Goal: Task Accomplishment & Management: Complete application form

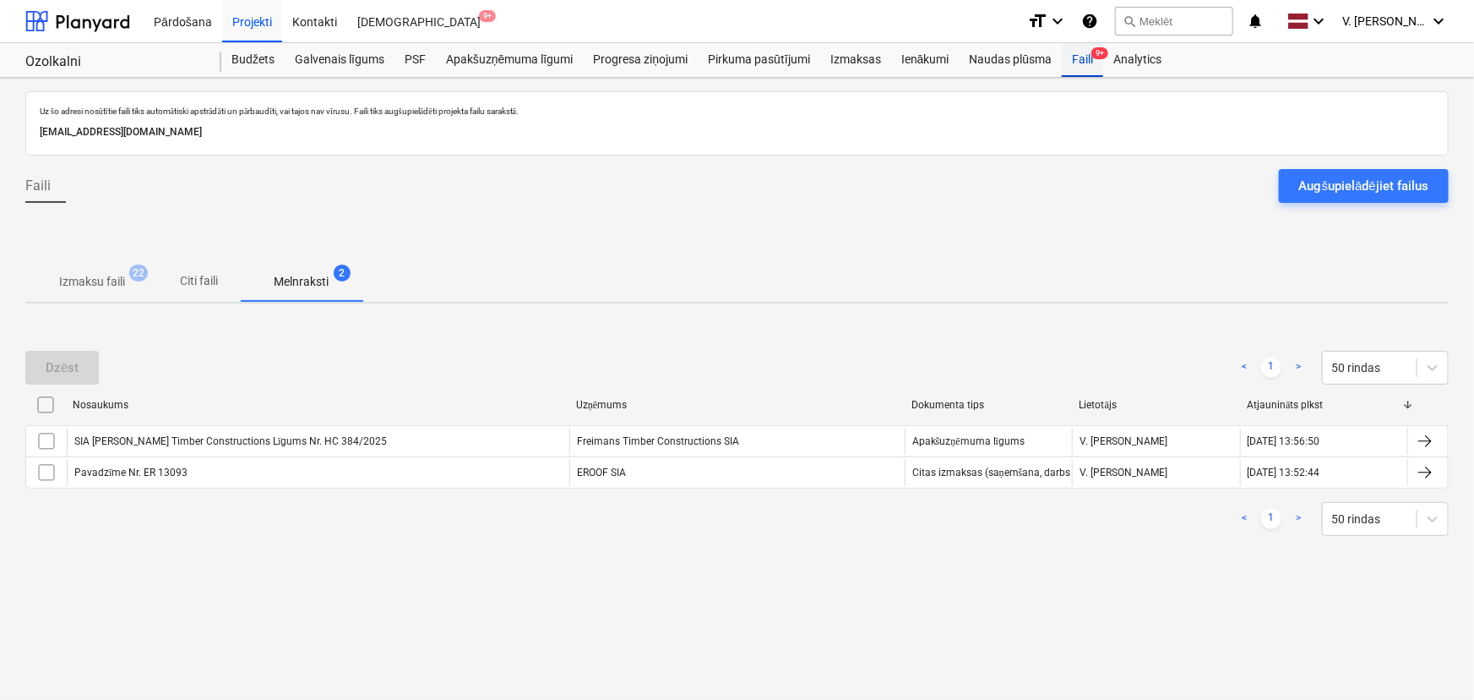
click at [1090, 52] on div "Faili 9+" at bounding box center [1082, 60] width 41 height 34
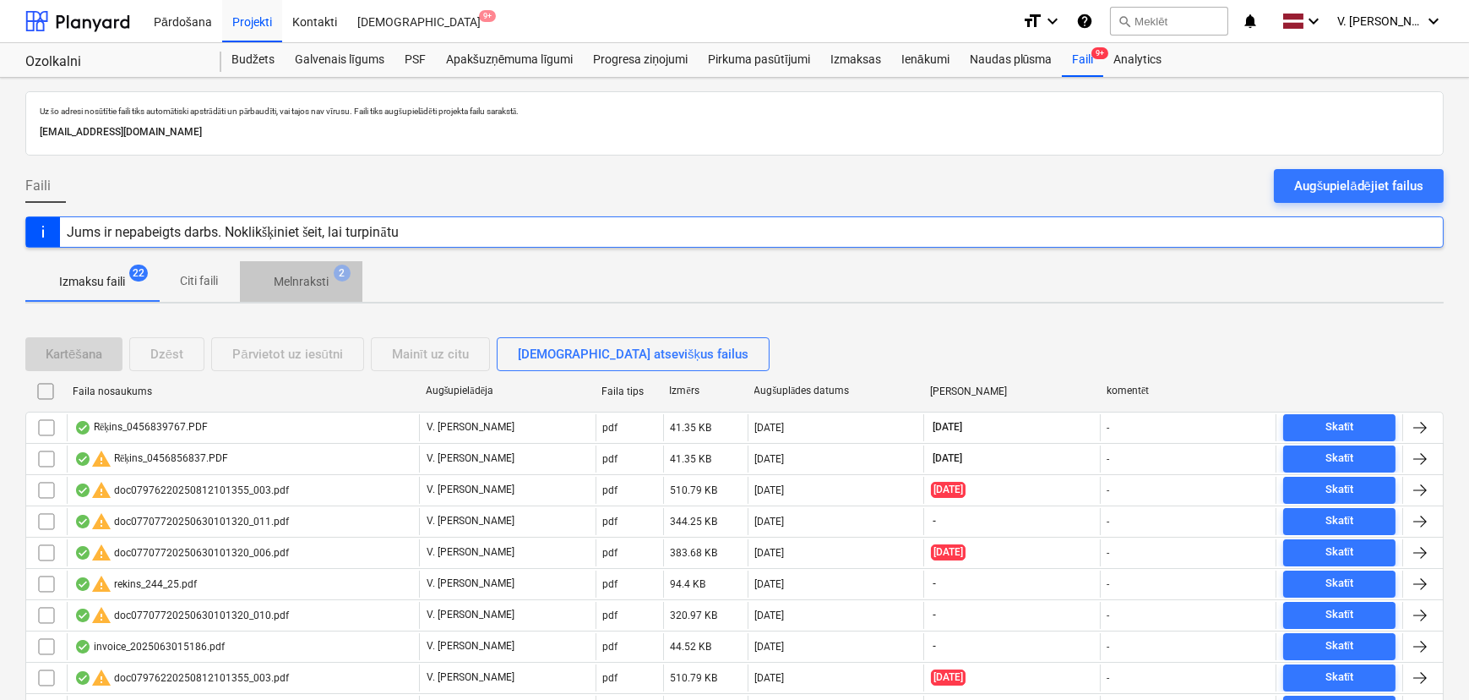
click at [322, 283] on p "Melnraksti" at bounding box center [301, 282] width 55 height 18
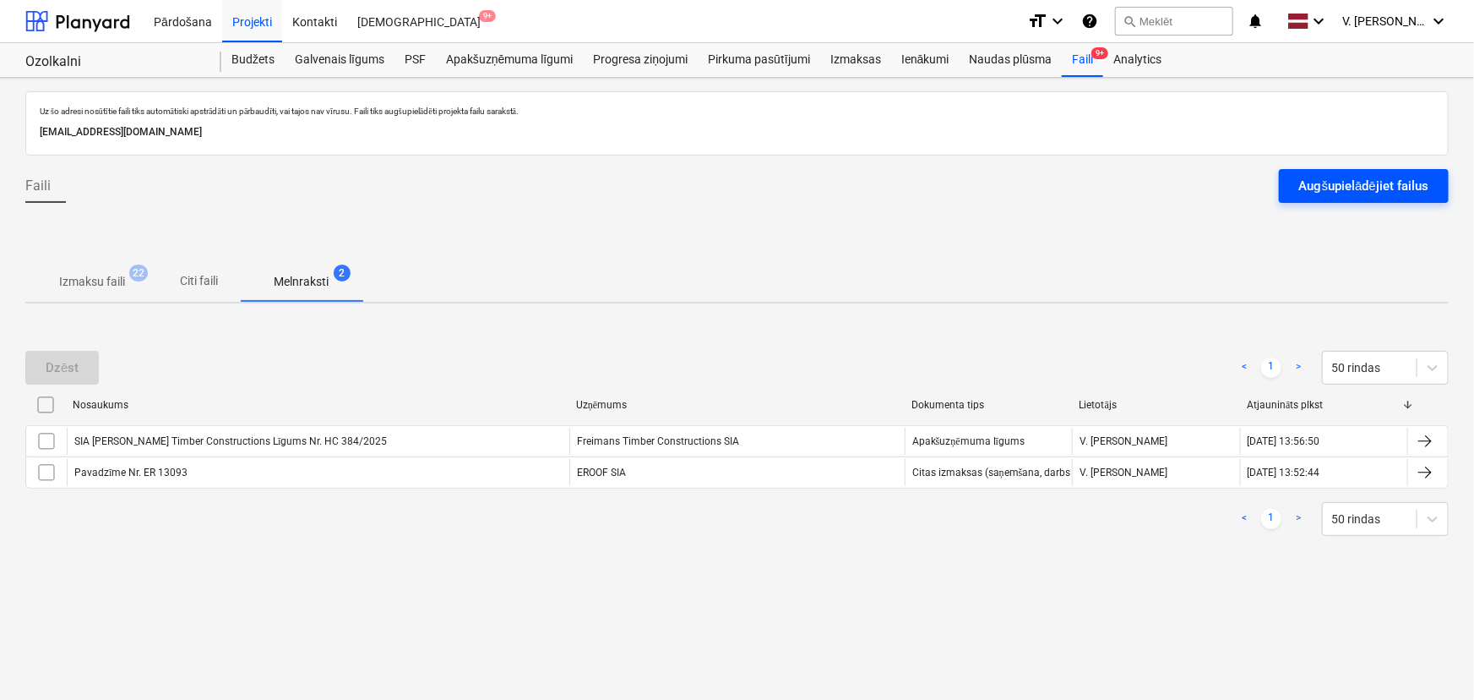
click at [1360, 166] on div at bounding box center [737, 162] width 1424 height 14
click at [1360, 175] on div "Augšupielādējiet failus" at bounding box center [1363, 186] width 129 height 22
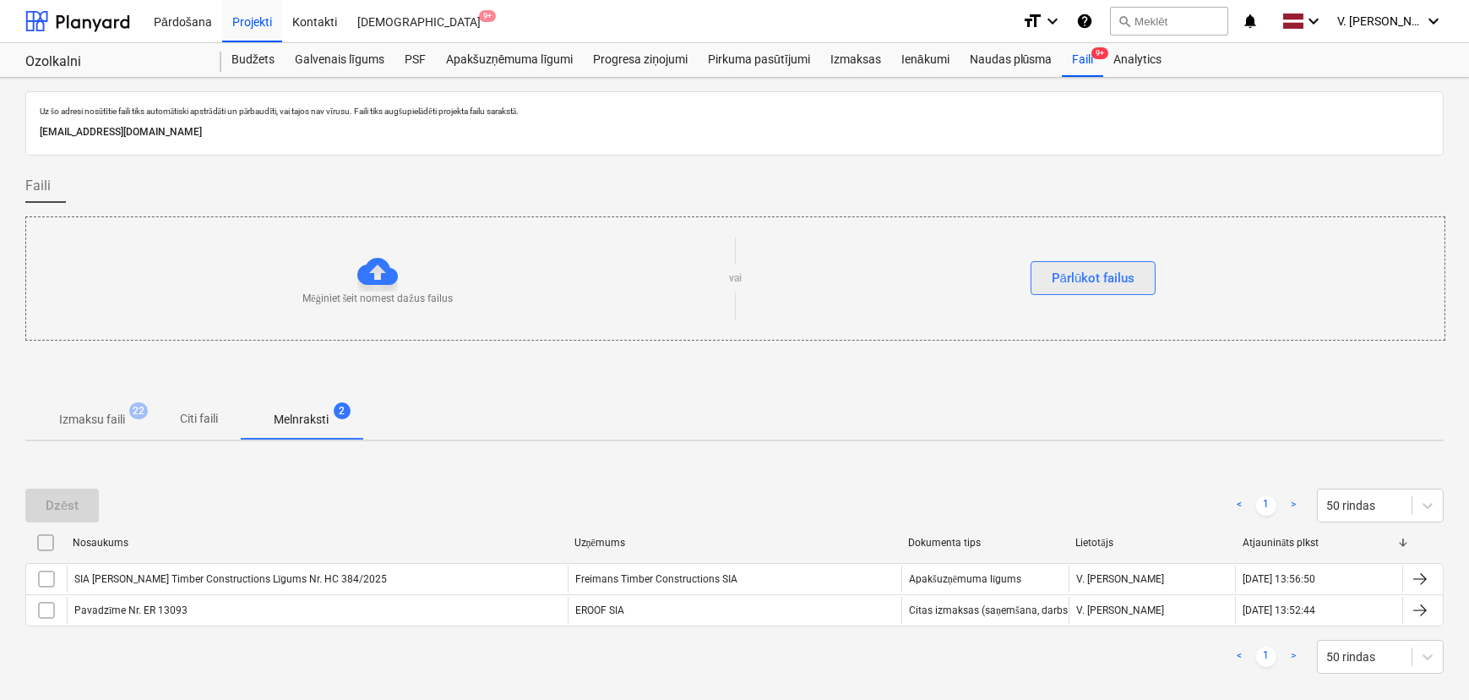
click at [1128, 271] on div "Pārlūkot failus" at bounding box center [1094, 278] width 84 height 22
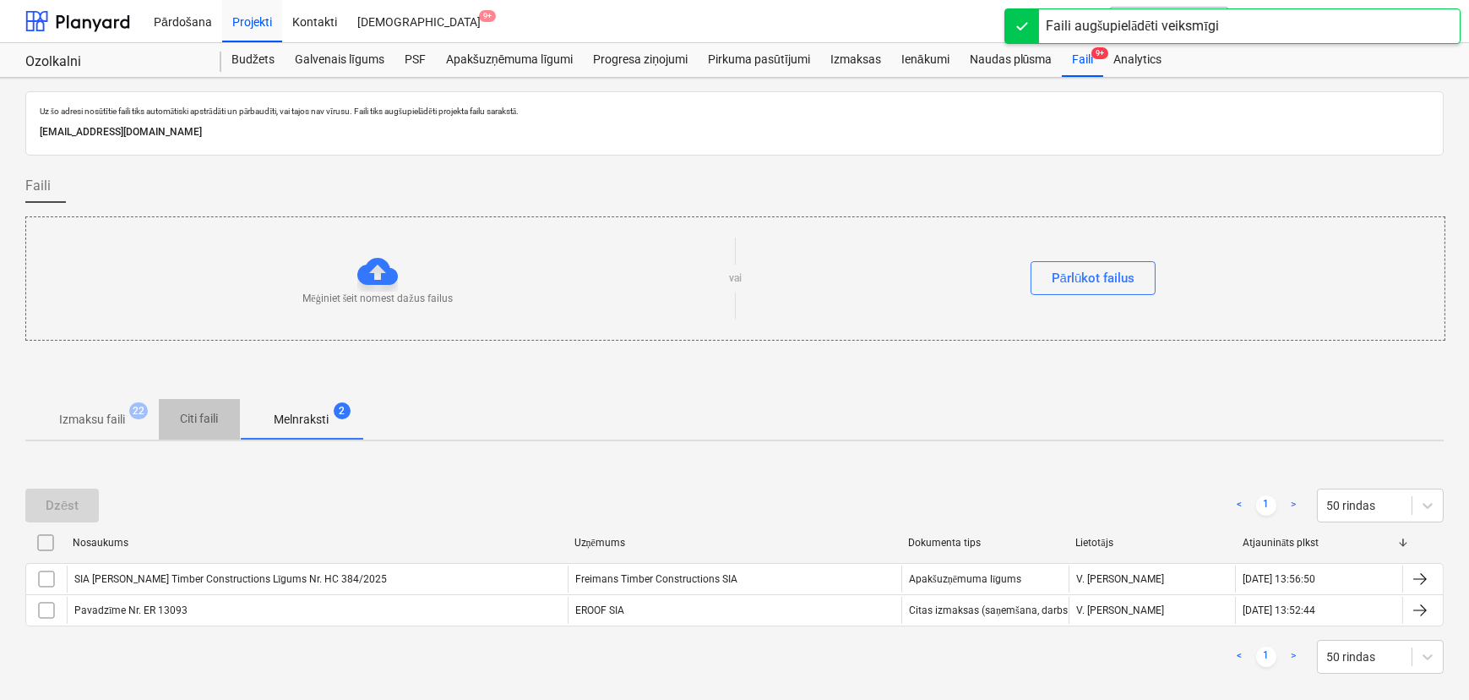
click at [221, 421] on span "Citi faili" at bounding box center [199, 419] width 81 height 28
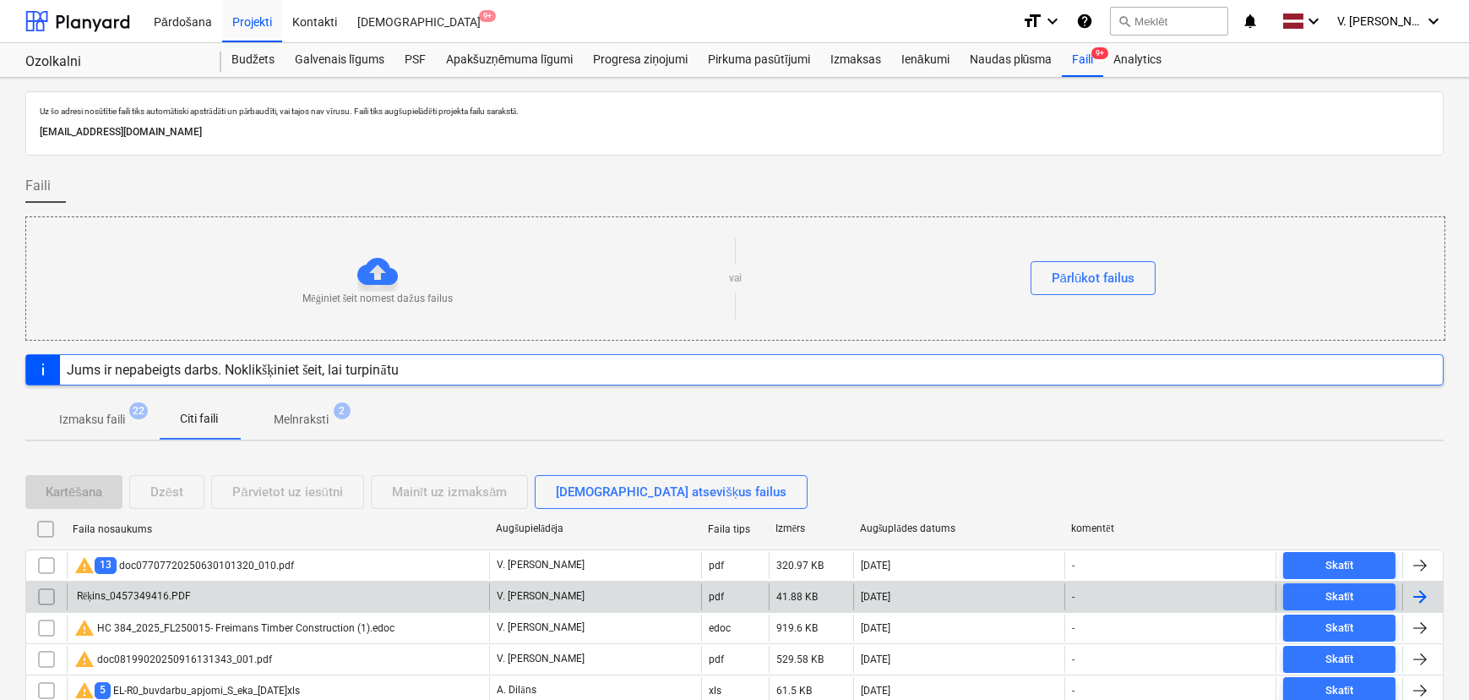
click at [287, 591] on div "Rēķins_0457349416.PDF" at bounding box center [278, 596] width 422 height 27
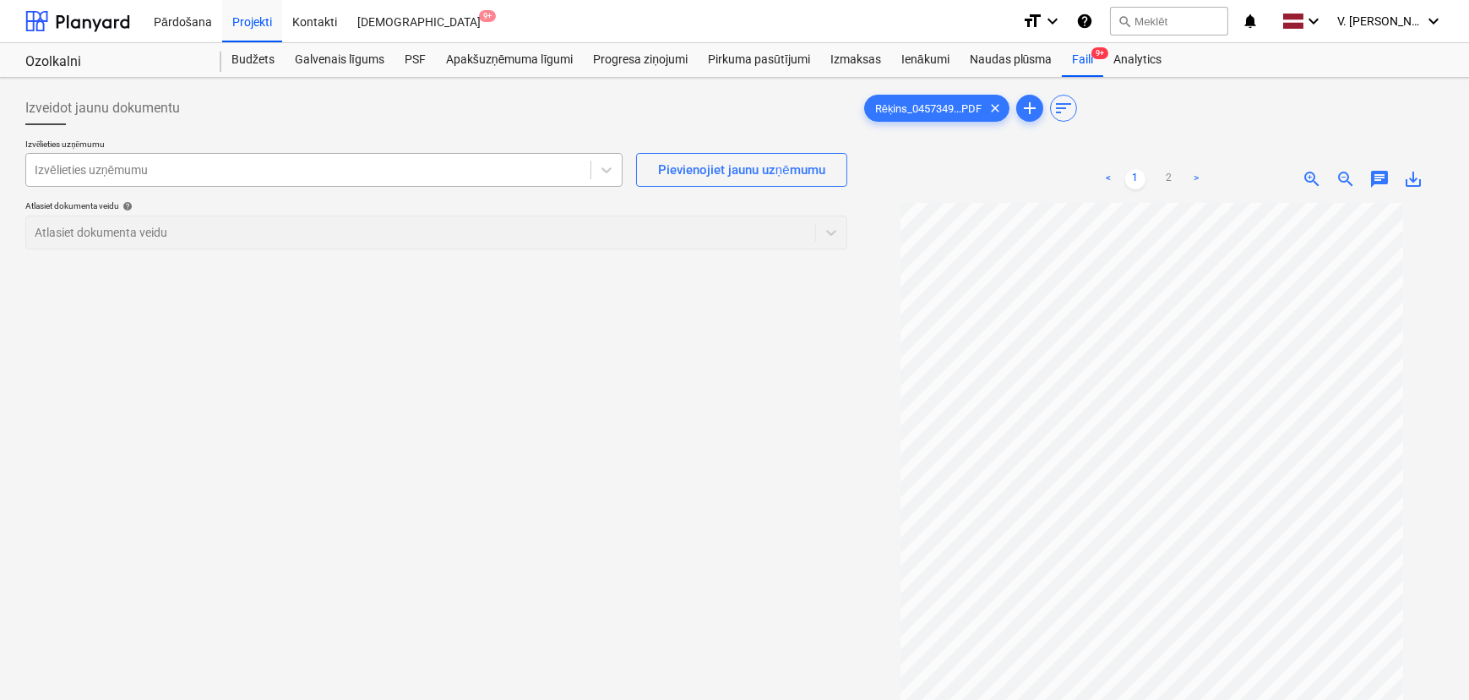
click at [232, 160] on div "Izvēlieties uzņēmumu" at bounding box center [308, 170] width 564 height 24
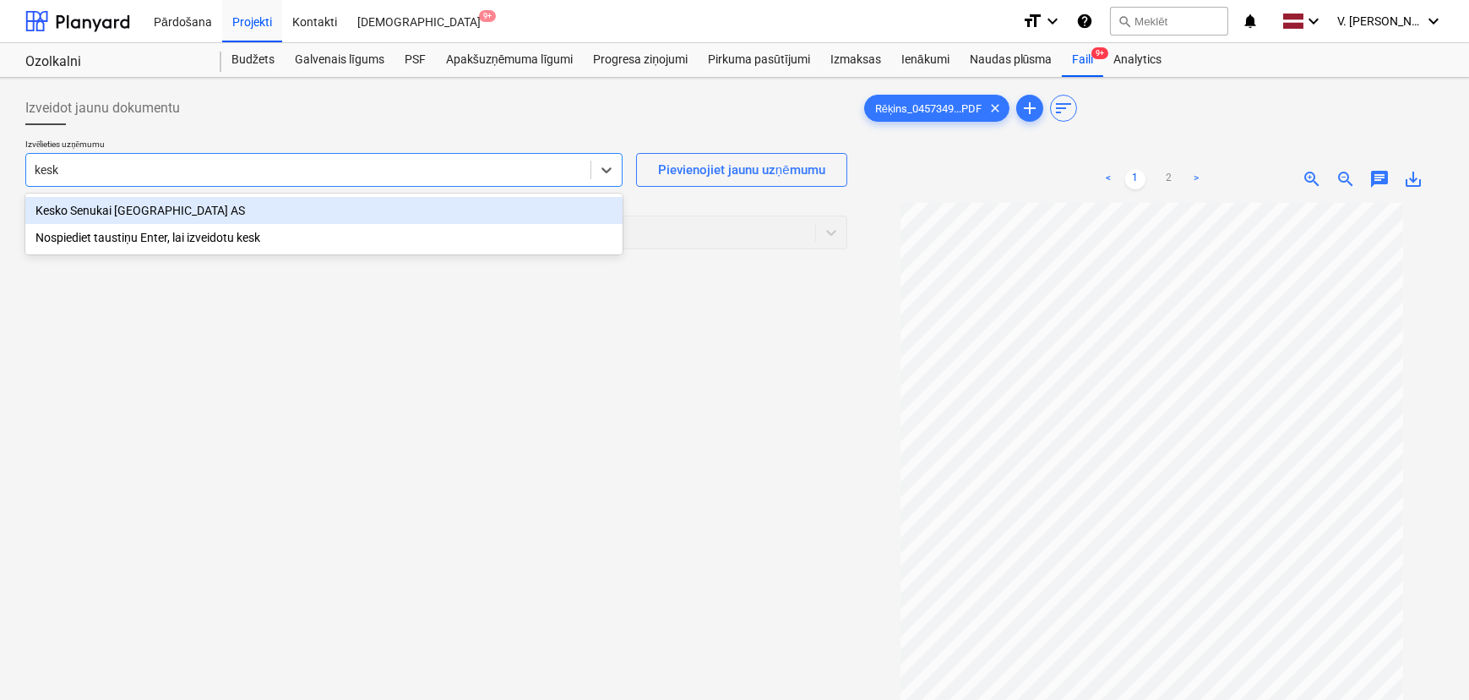
type input "kesko"
click at [267, 212] on div "Kesko Senukai [GEOGRAPHIC_DATA] AS" at bounding box center [323, 210] width 597 height 27
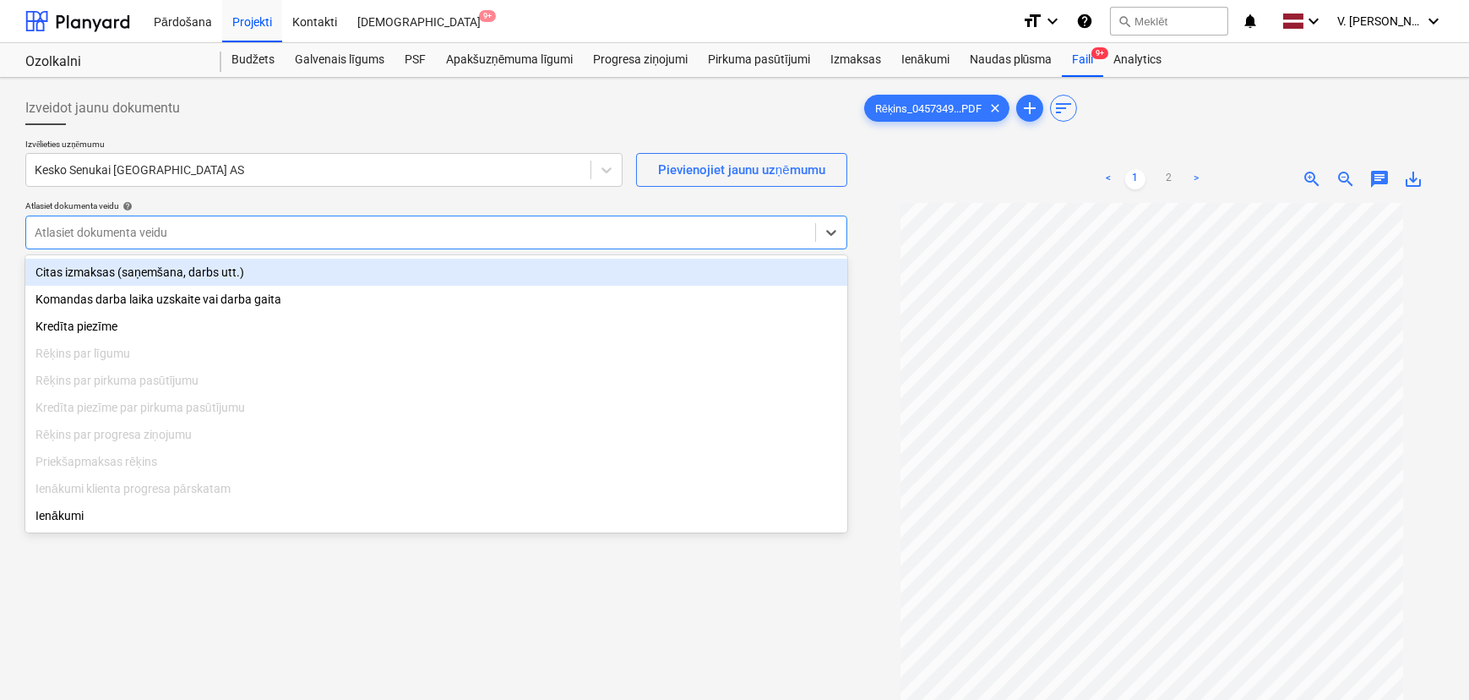
click at [271, 233] on div at bounding box center [421, 232] width 772 height 17
click at [261, 275] on div "Citas izmaksas (saņemšana, darbs utt.)" at bounding box center [436, 272] width 822 height 27
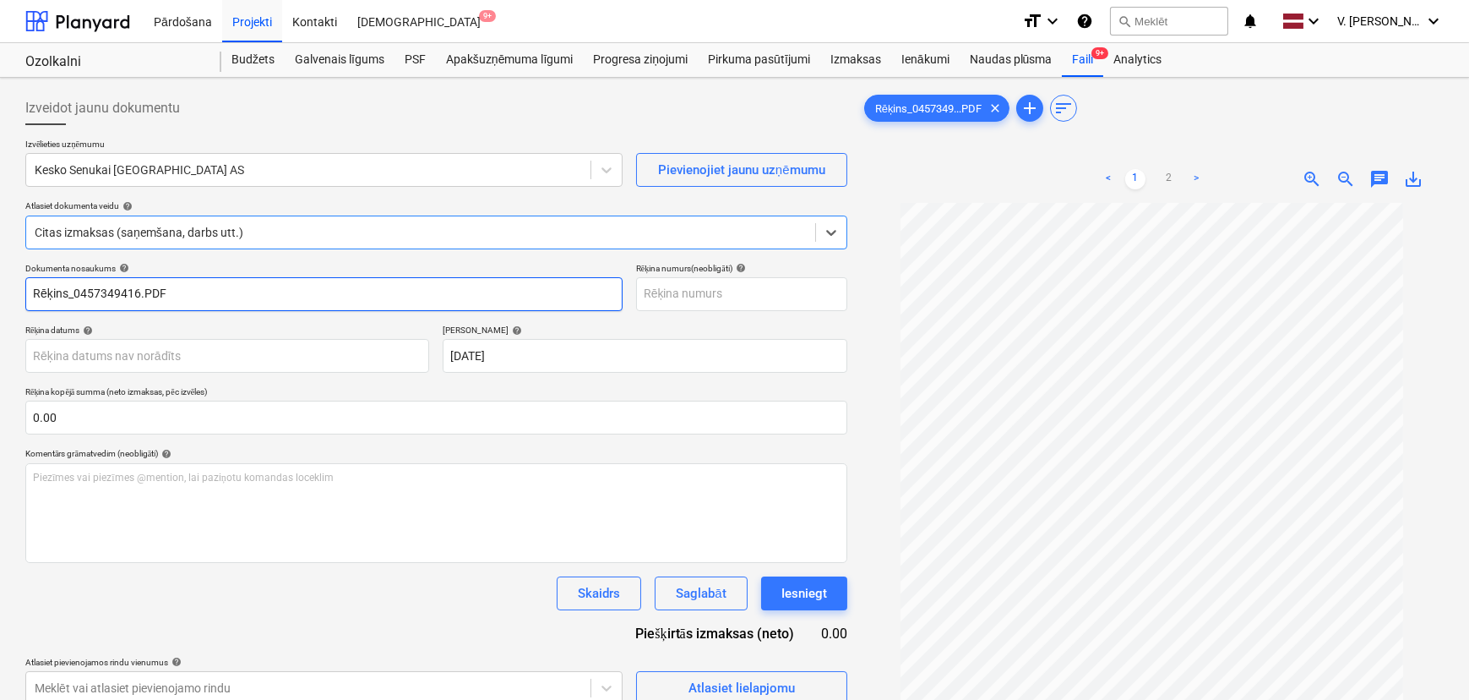
click at [288, 293] on input "Rēķins_0457349416.PDF" at bounding box center [323, 294] width 597 height 34
click at [289, 293] on input "Rēķins_0457349416.PDF" at bounding box center [323, 294] width 597 height 34
click at [291, 295] on input "Rēķins_0457349416.PDF" at bounding box center [323, 294] width 597 height 34
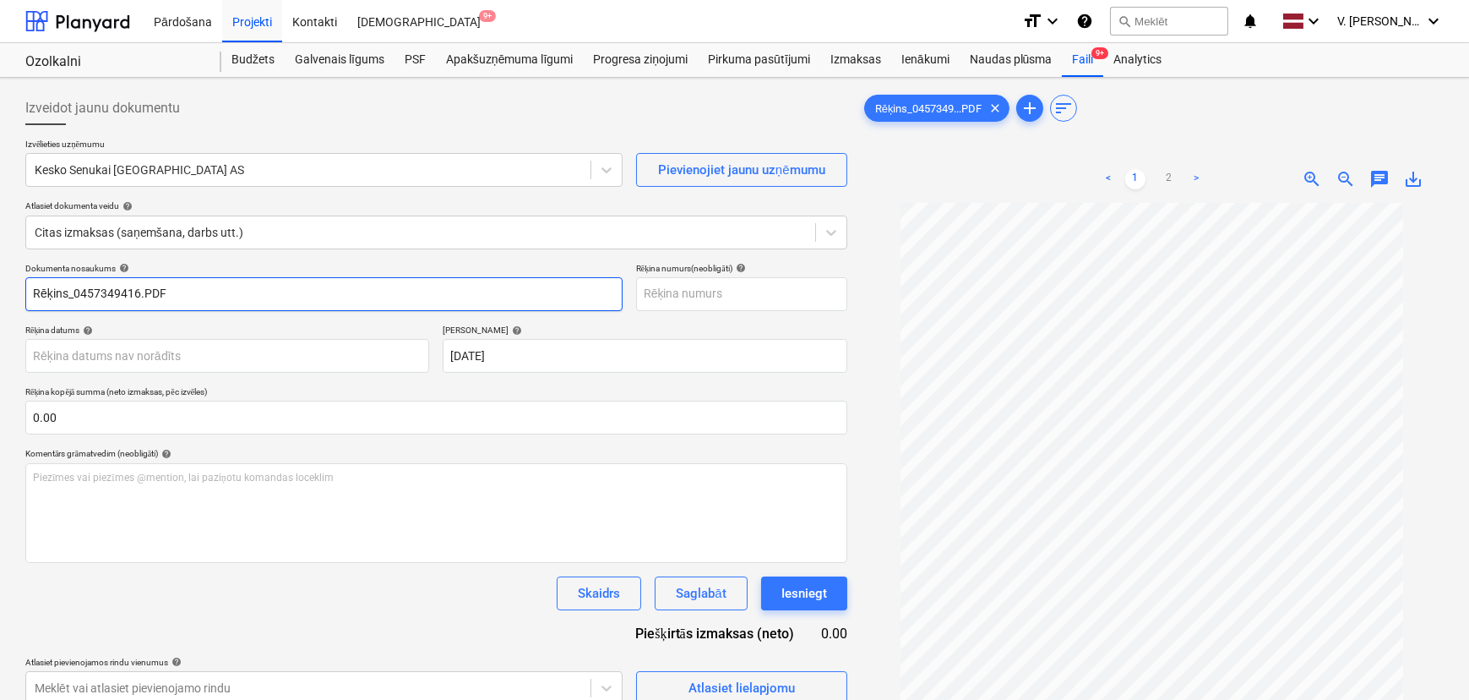
click at [291, 295] on input "Rēķins_0457349416.PDF" at bounding box center [323, 294] width 597 height 34
drag, startPoint x: 166, startPoint y: 292, endPoint x: 95, endPoint y: 286, distance: 71.2
click at [95, 286] on input "Pavadzīme 457349416" at bounding box center [323, 294] width 597 height 34
type input "Pavadzīme 457349416"
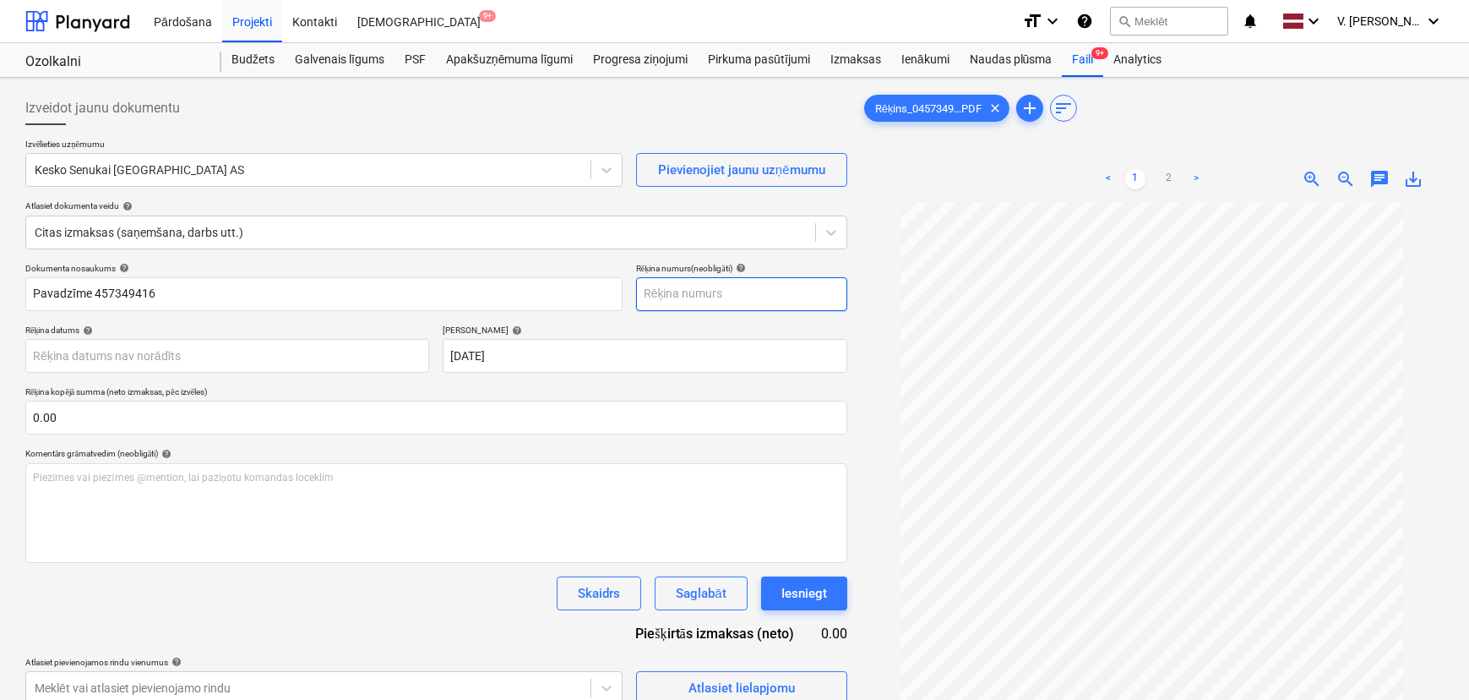
click at [667, 289] on input "text" at bounding box center [741, 294] width 211 height 34
paste input "457349416"
type input "457349416"
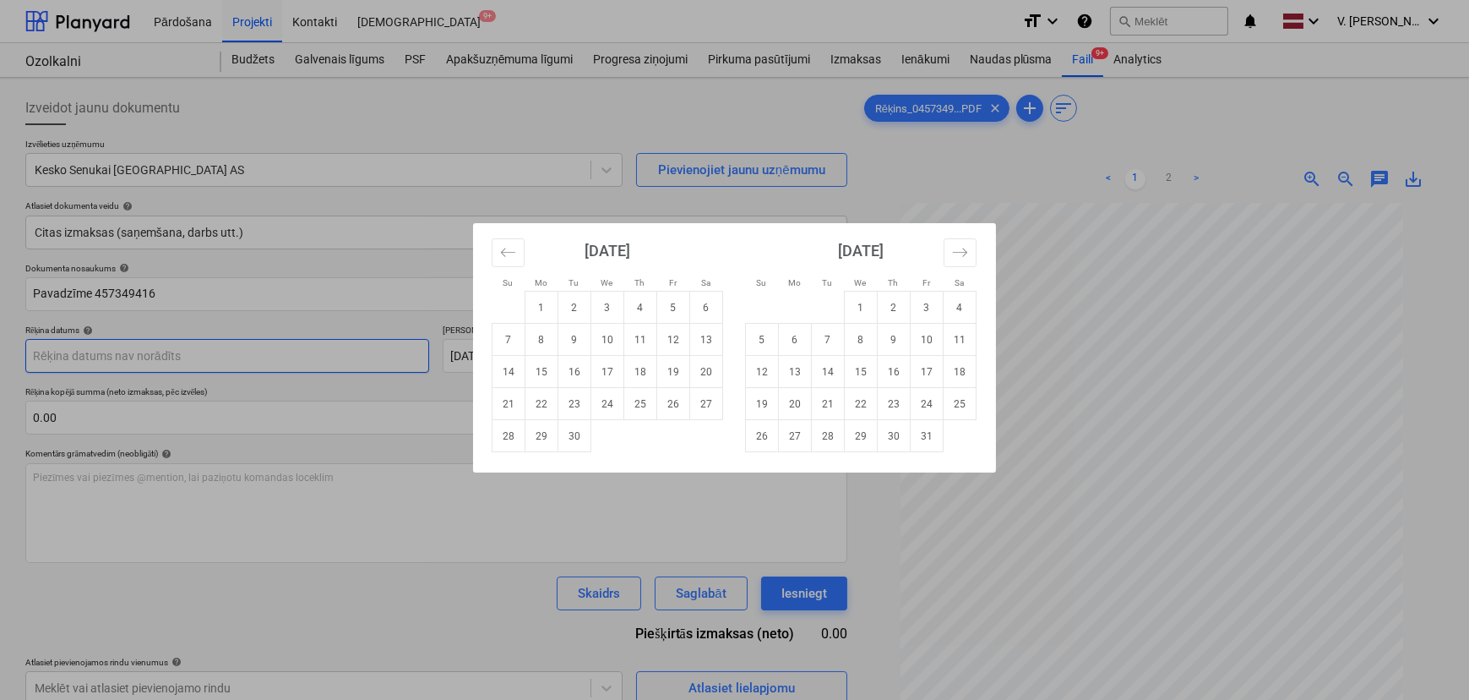
click at [271, 355] on body "Pārdošana Projekti Kontakti Iesūtne 9+ format_size keyboard_arrow_down help sea…" at bounding box center [734, 350] width 1469 height 700
click at [613, 373] on td "17" at bounding box center [607, 372] width 33 height 32
type input "[DATE]"
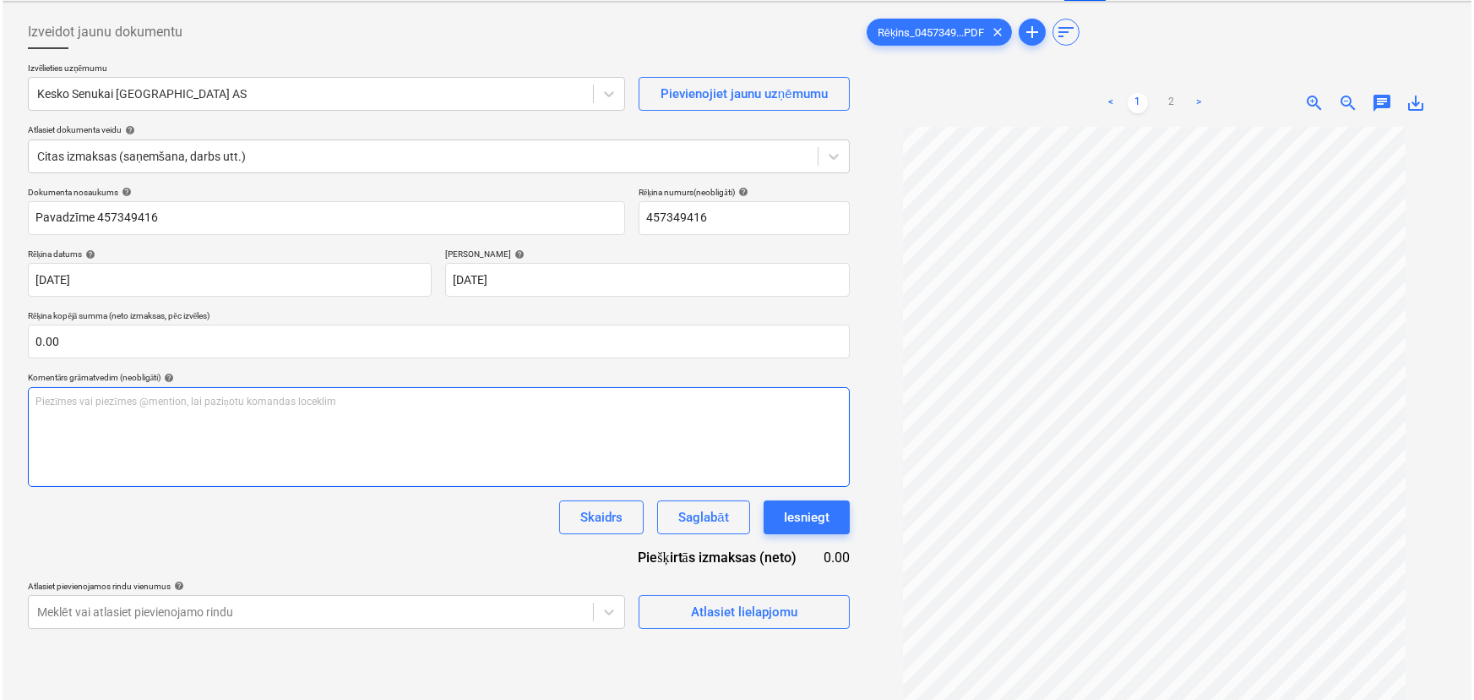
scroll to position [169, 0]
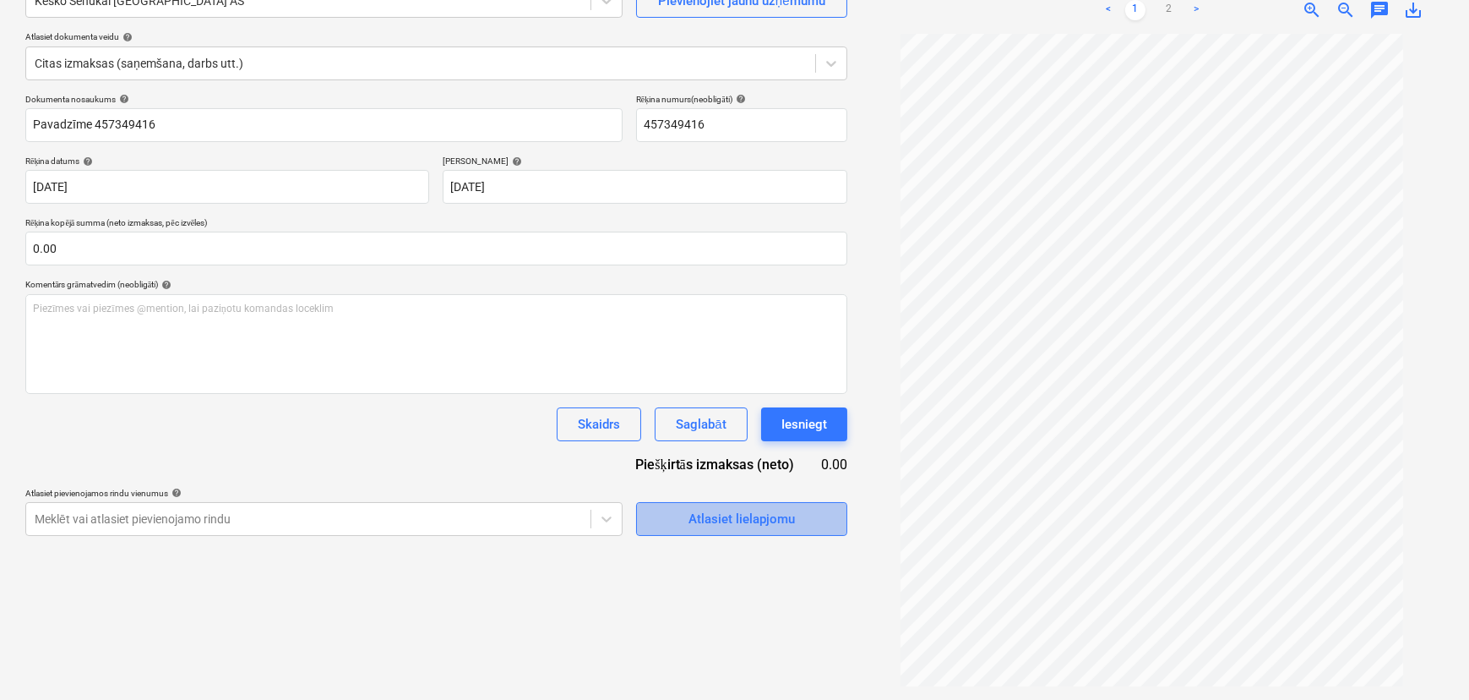
click at [726, 519] on div "Atlasiet lielapjomu" at bounding box center [742, 519] width 106 height 22
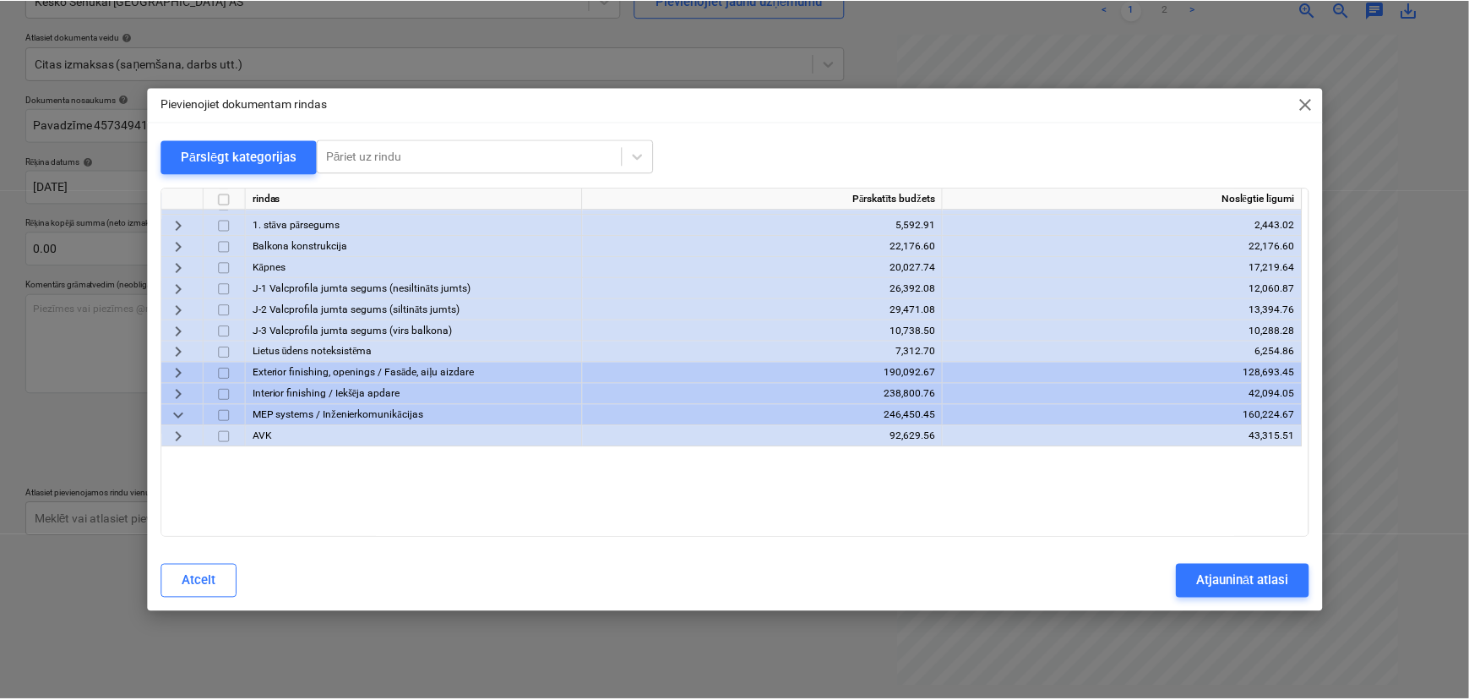
scroll to position [0, 0]
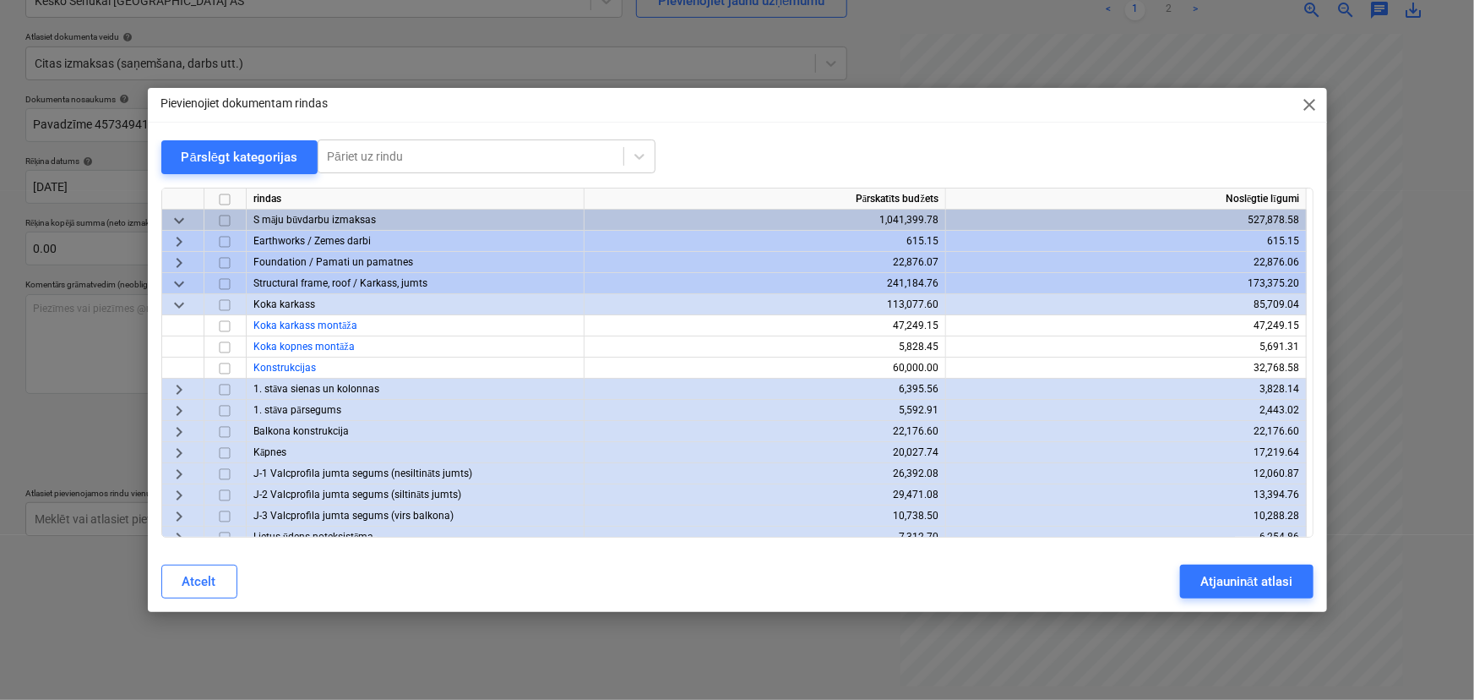
click at [179, 287] on span "keyboard_arrow_down" at bounding box center [179, 284] width 20 height 20
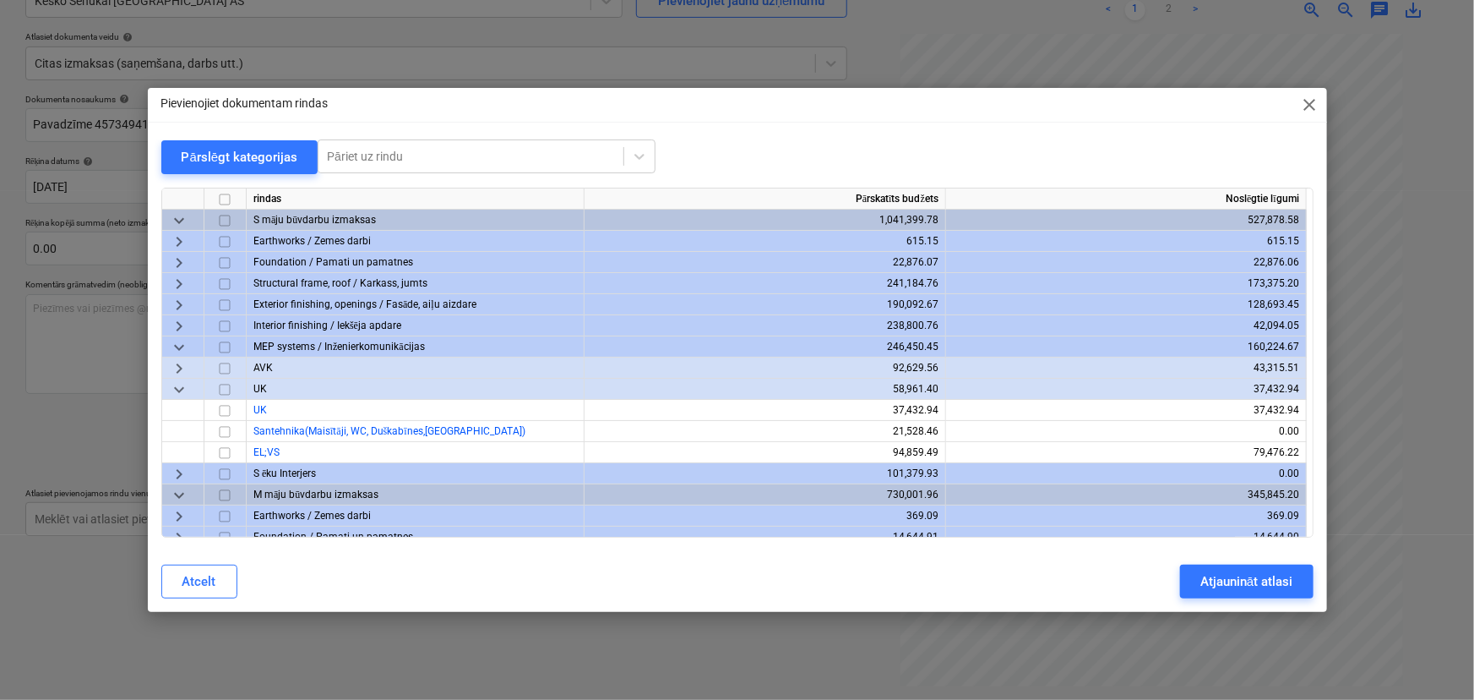
click at [181, 341] on span "keyboard_arrow_down" at bounding box center [179, 347] width 20 height 20
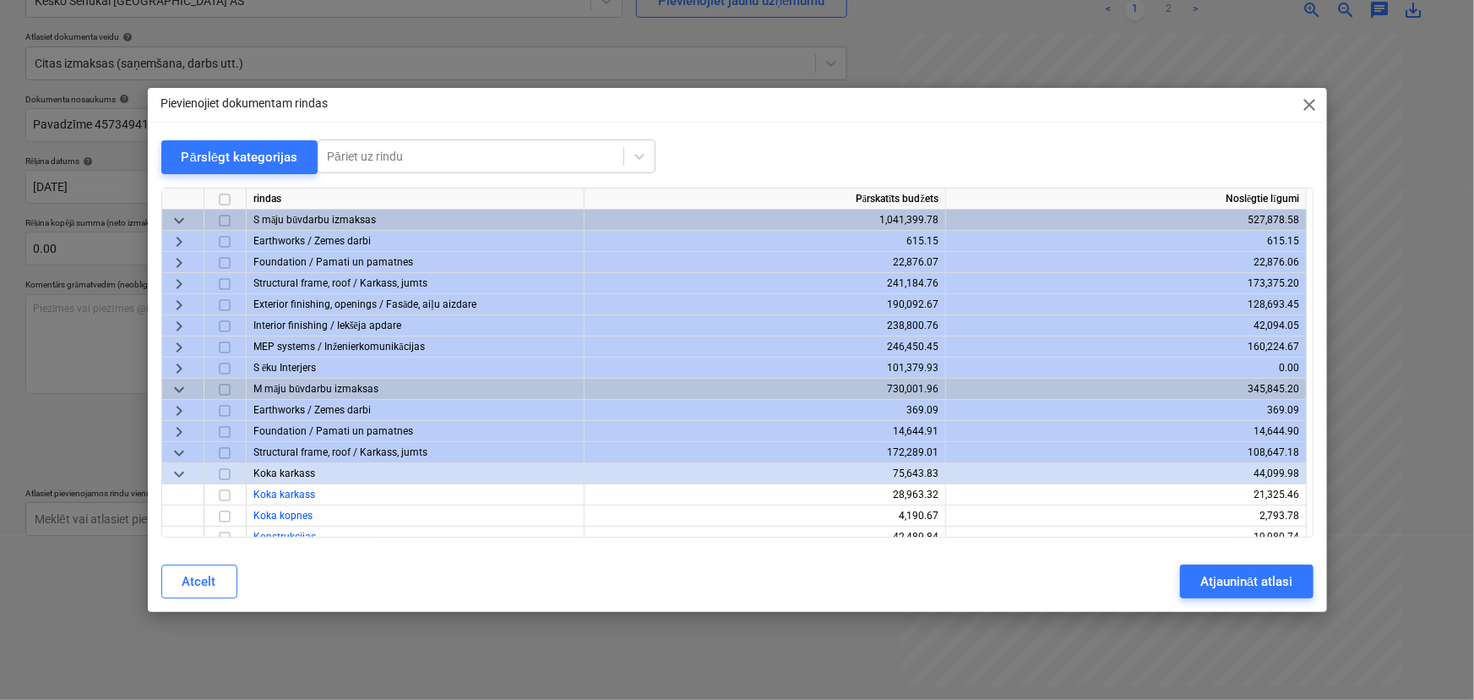
click at [182, 389] on span "keyboard_arrow_down" at bounding box center [179, 389] width 20 height 20
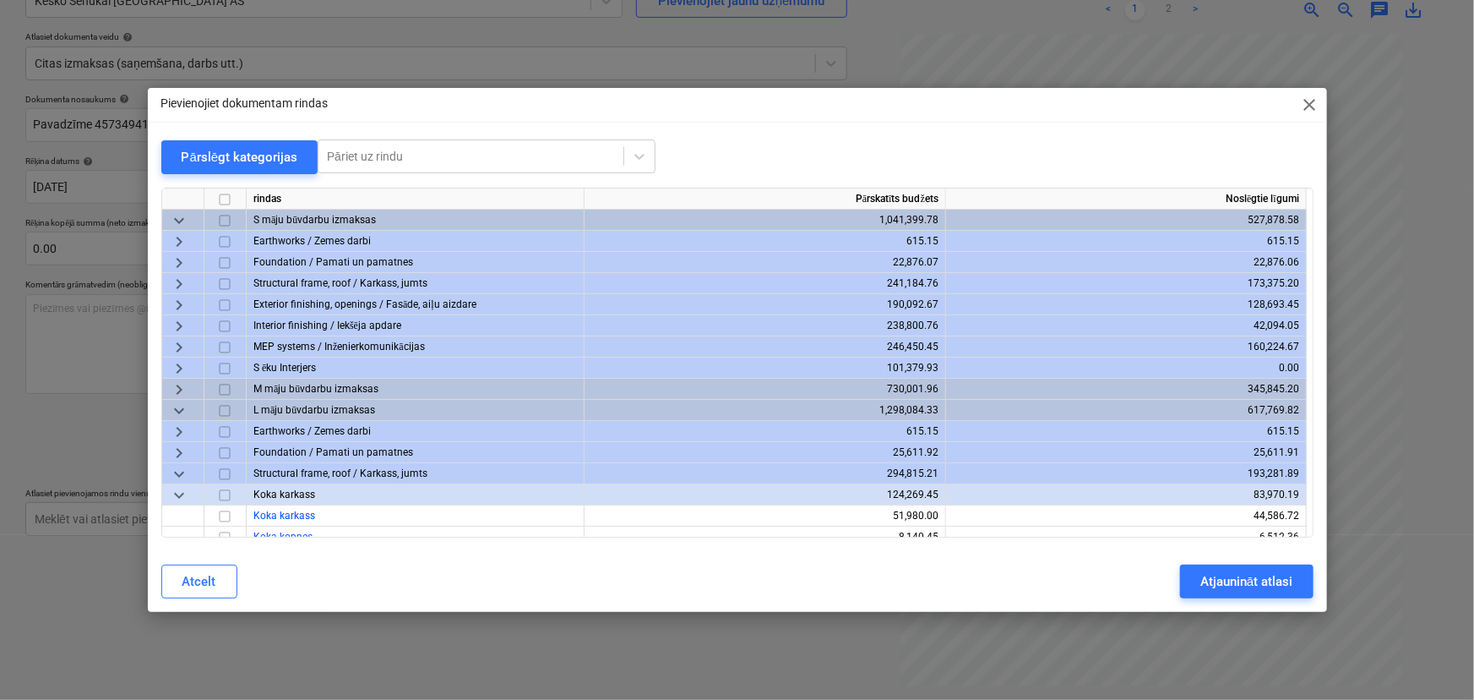
click at [184, 220] on span "keyboard_arrow_down" at bounding box center [179, 220] width 20 height 20
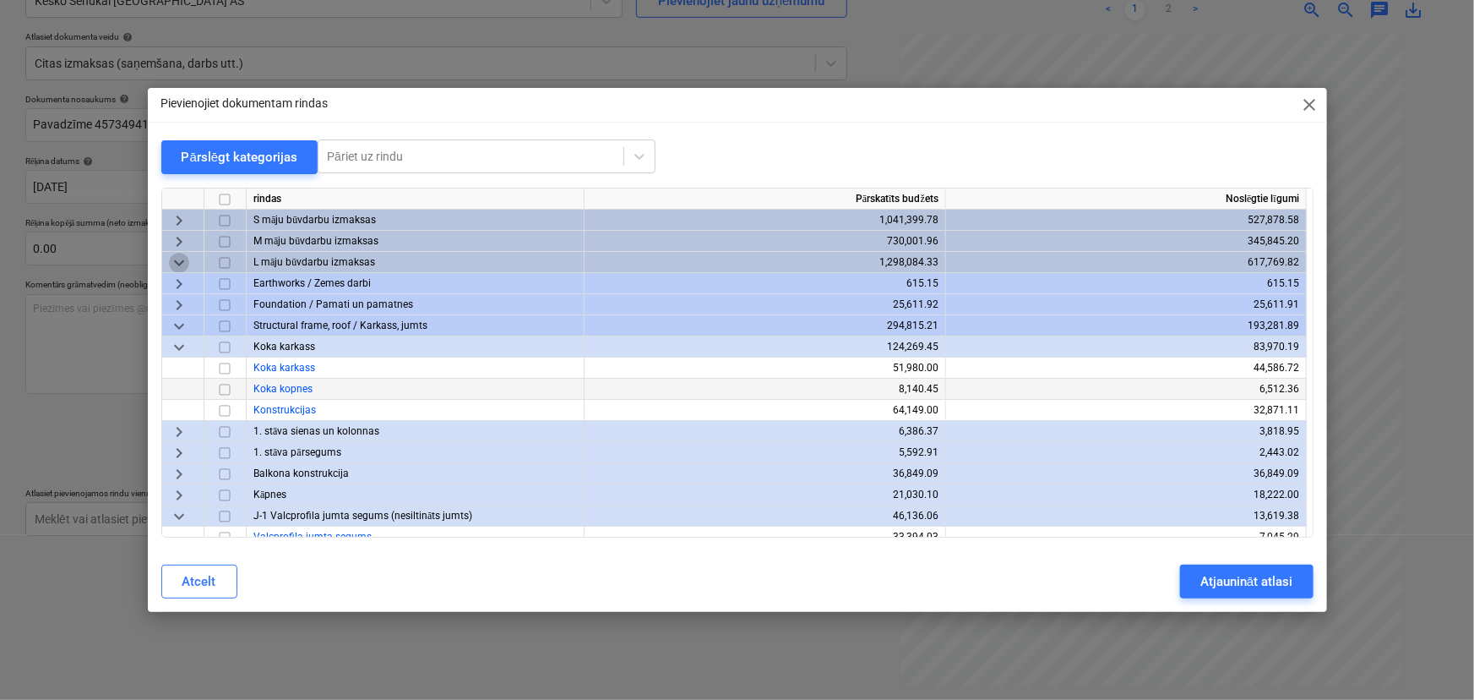
click at [178, 259] on span "keyboard_arrow_down" at bounding box center [179, 263] width 20 height 20
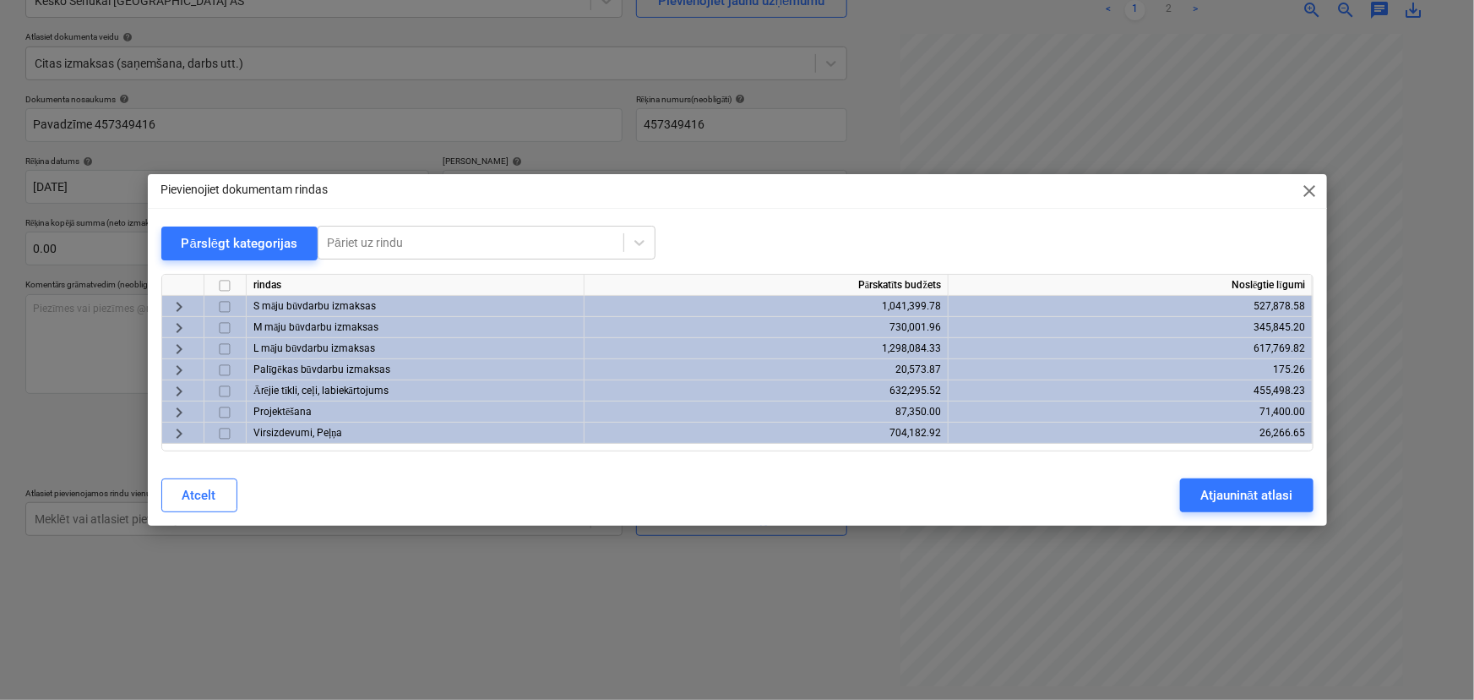
click at [1314, 188] on span "close" at bounding box center [1310, 191] width 20 height 20
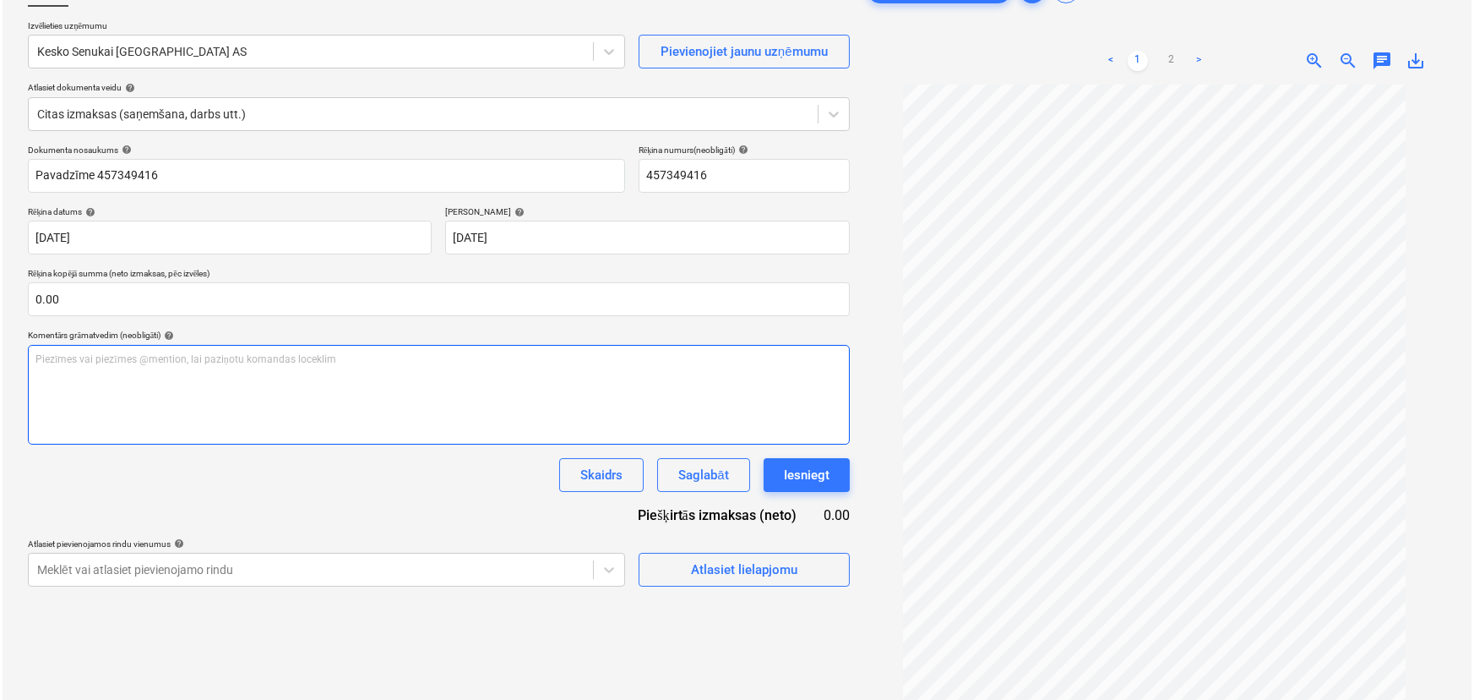
scroll to position [92, 0]
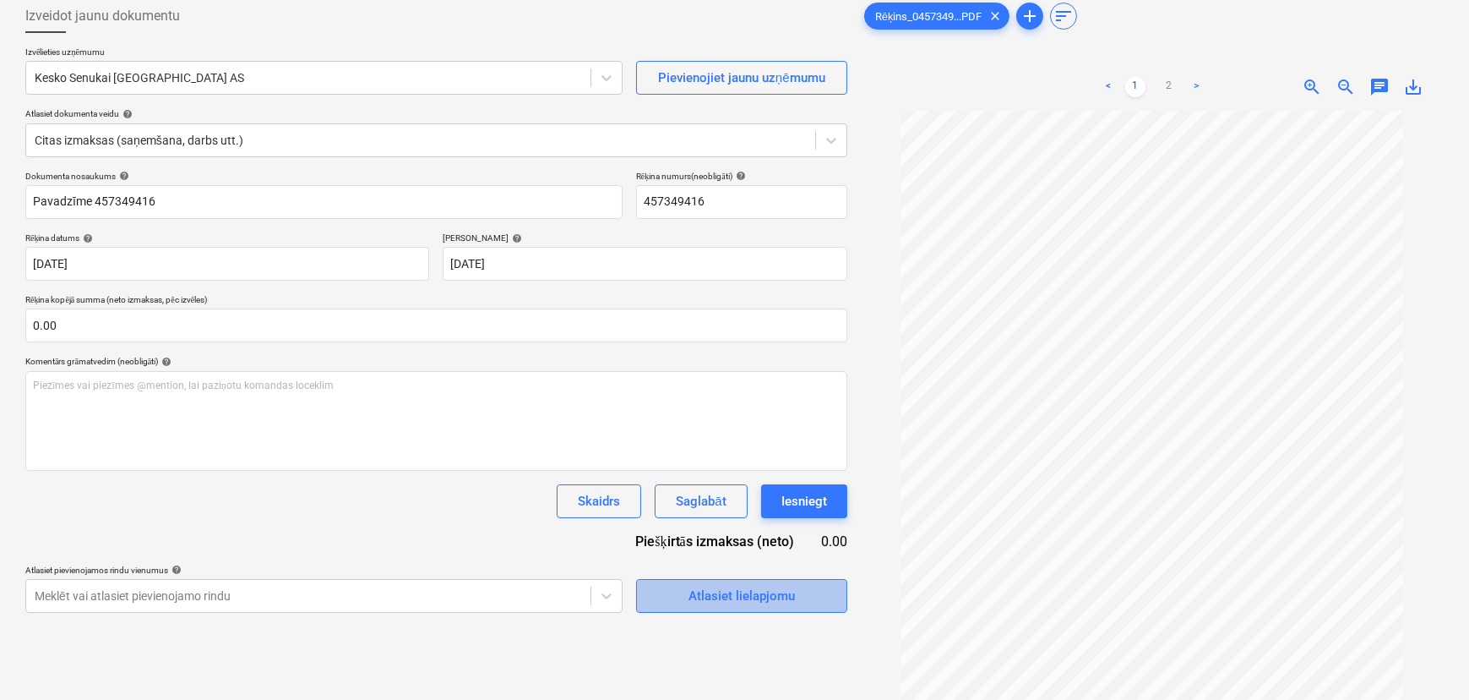
click at [727, 594] on div "Atlasiet lielapjomu" at bounding box center [742, 596] width 106 height 22
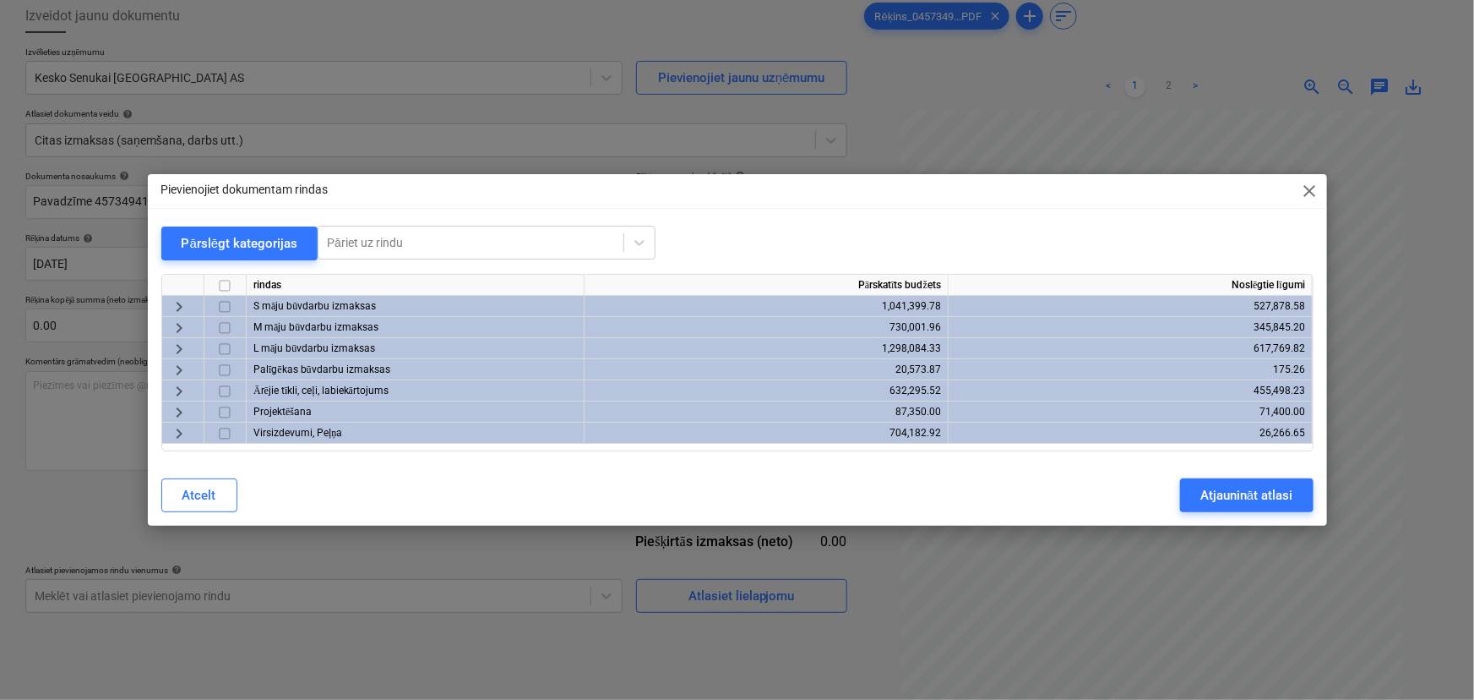
click at [177, 387] on span "keyboard_arrow_right" at bounding box center [179, 391] width 20 height 20
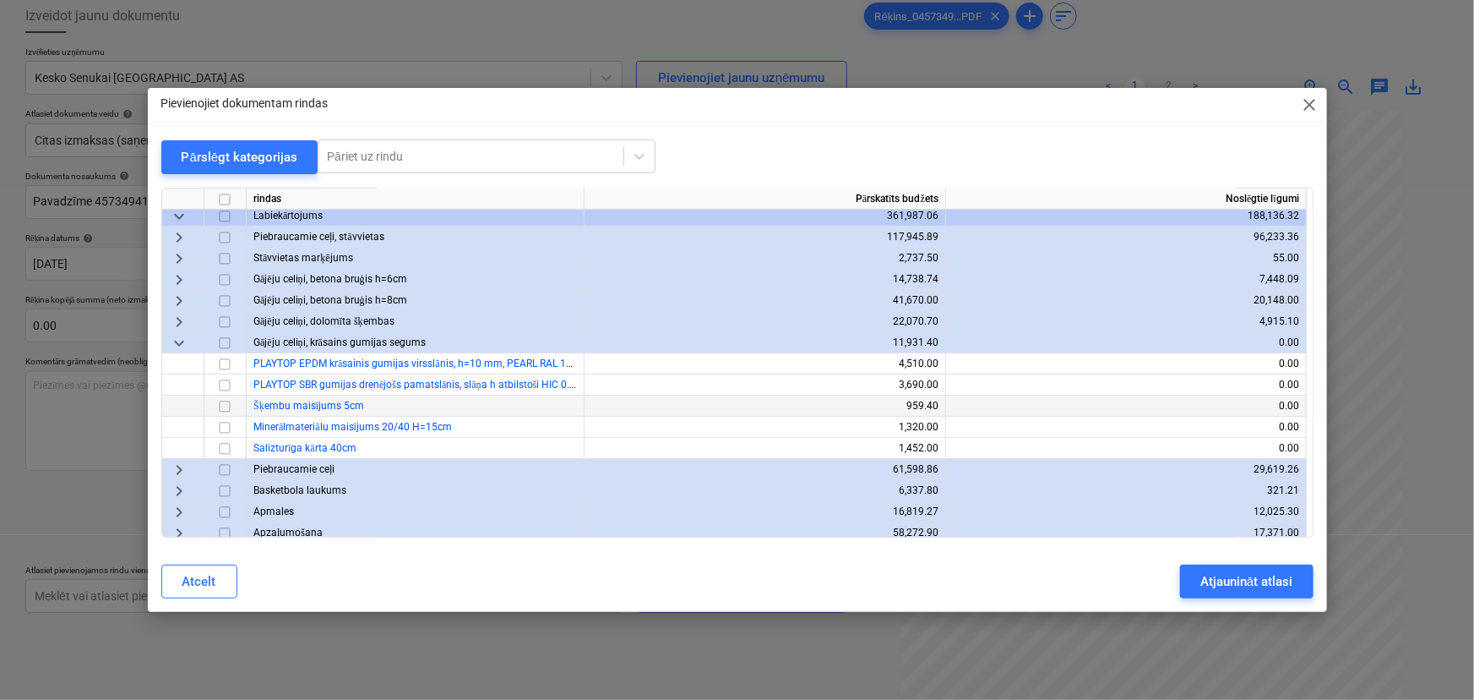
scroll to position [230, 0]
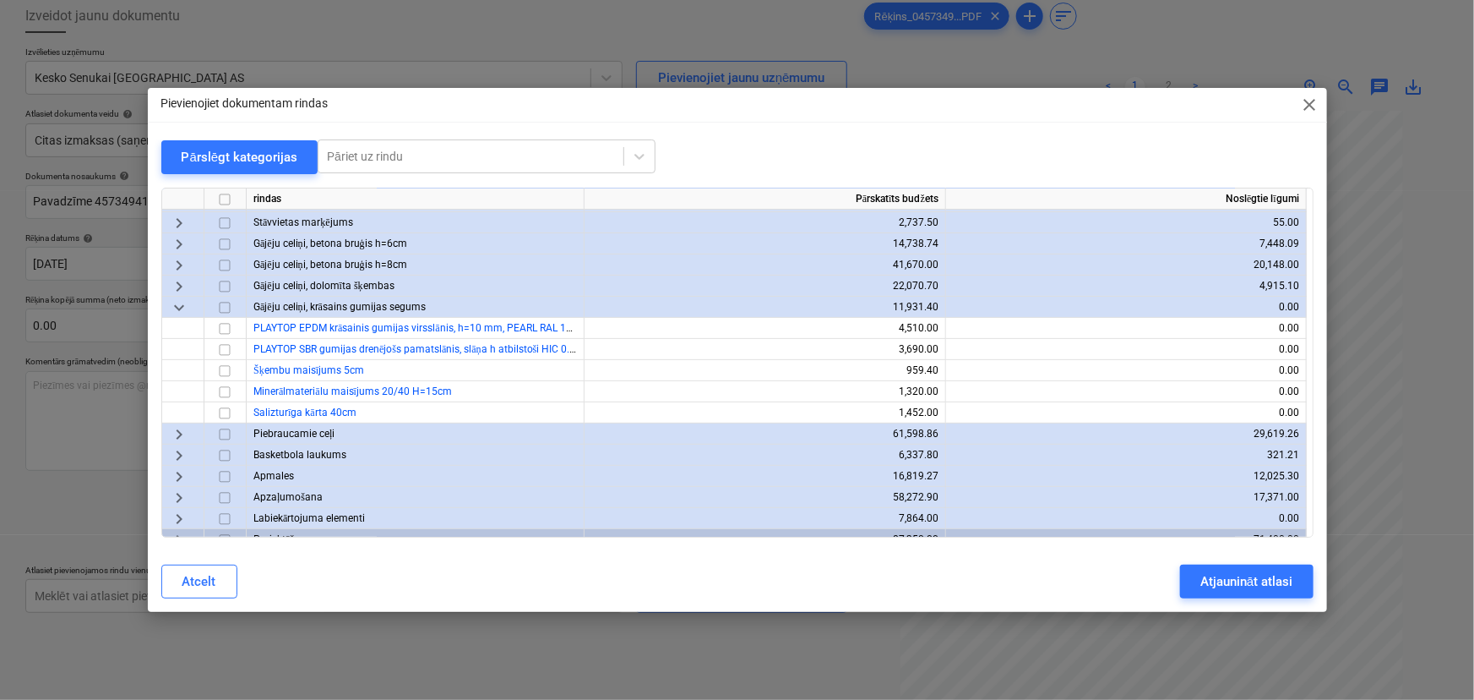
click at [174, 301] on span "keyboard_arrow_down" at bounding box center [179, 307] width 20 height 20
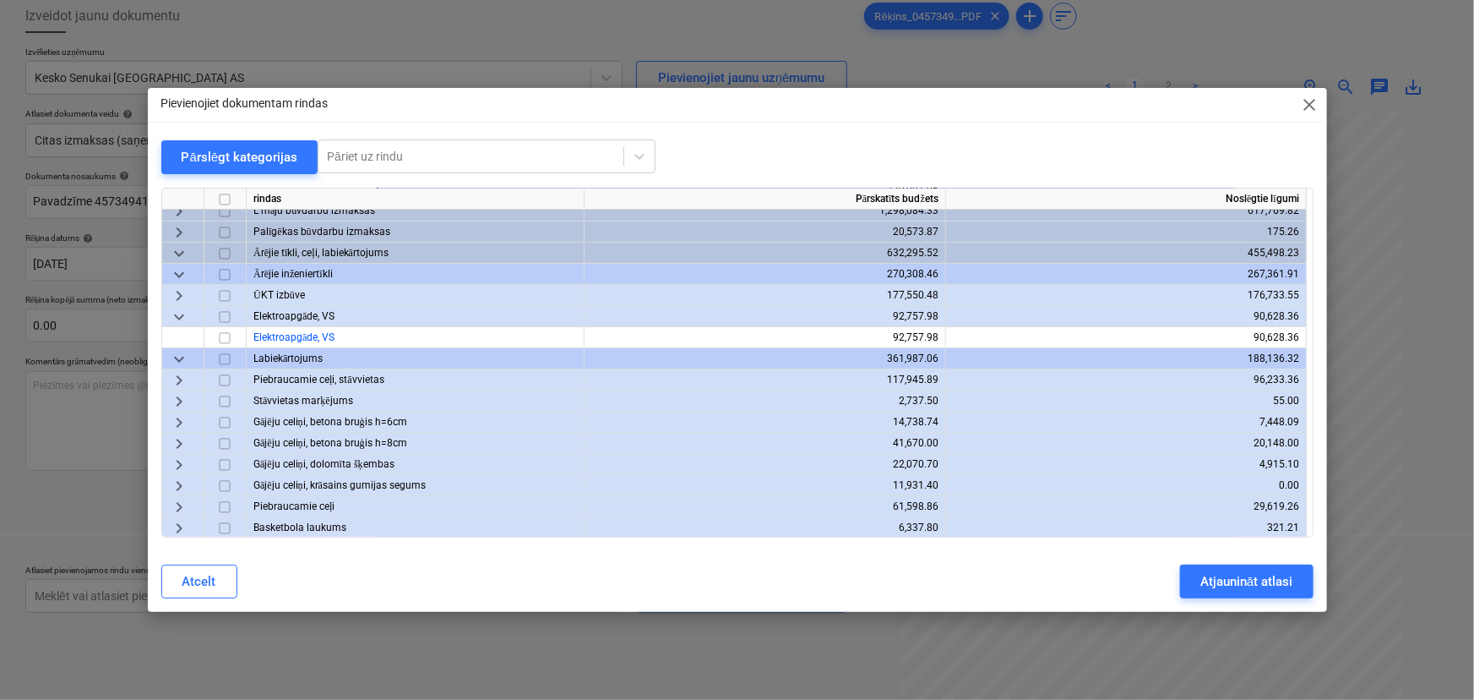
scroll to position [0, 0]
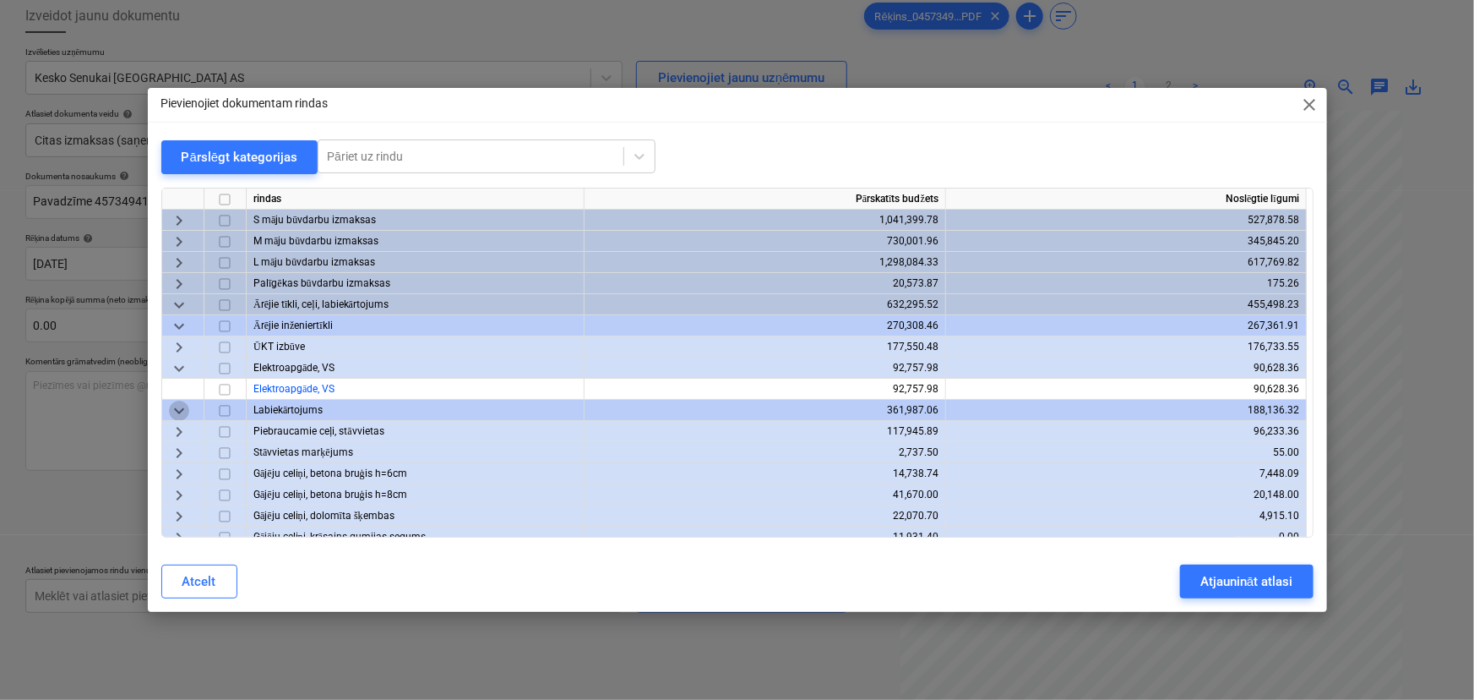
click at [185, 409] on span "keyboard_arrow_down" at bounding box center [179, 410] width 20 height 20
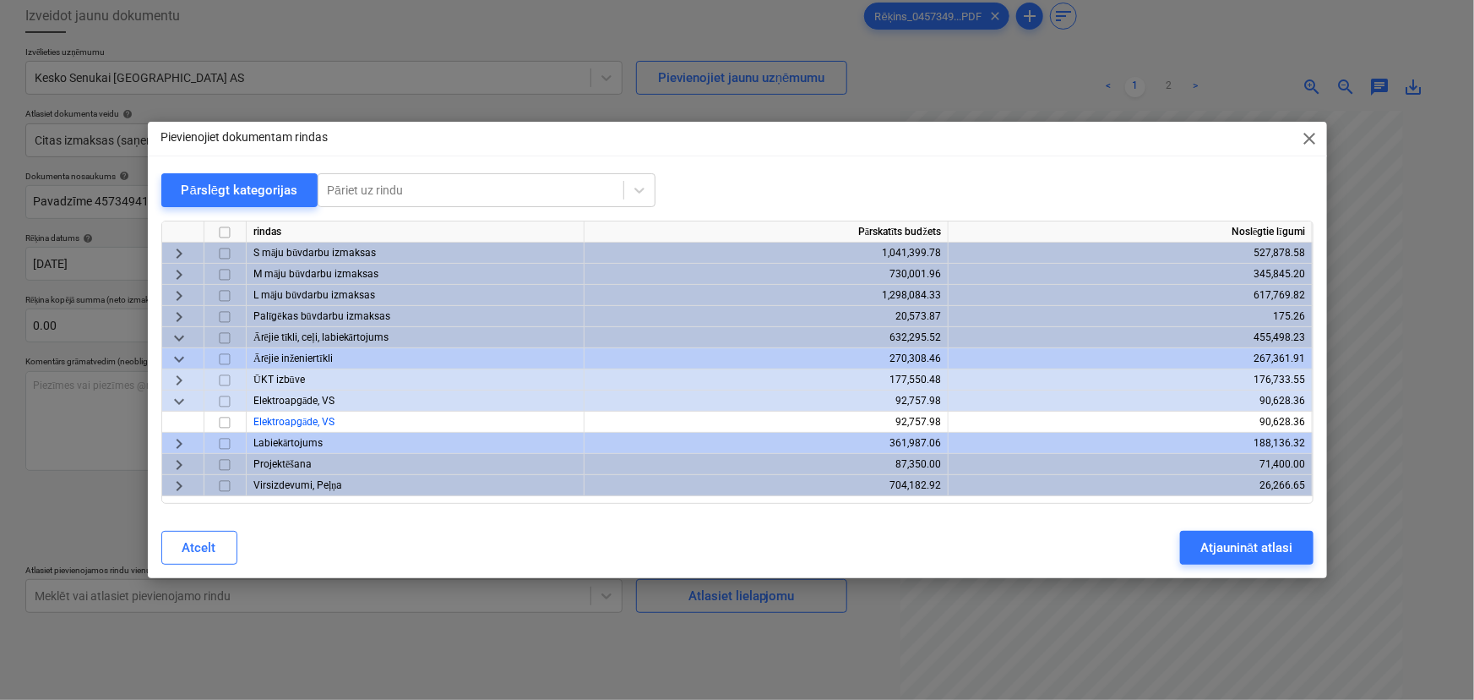
click at [183, 362] on span "keyboard_arrow_down" at bounding box center [179, 359] width 20 height 20
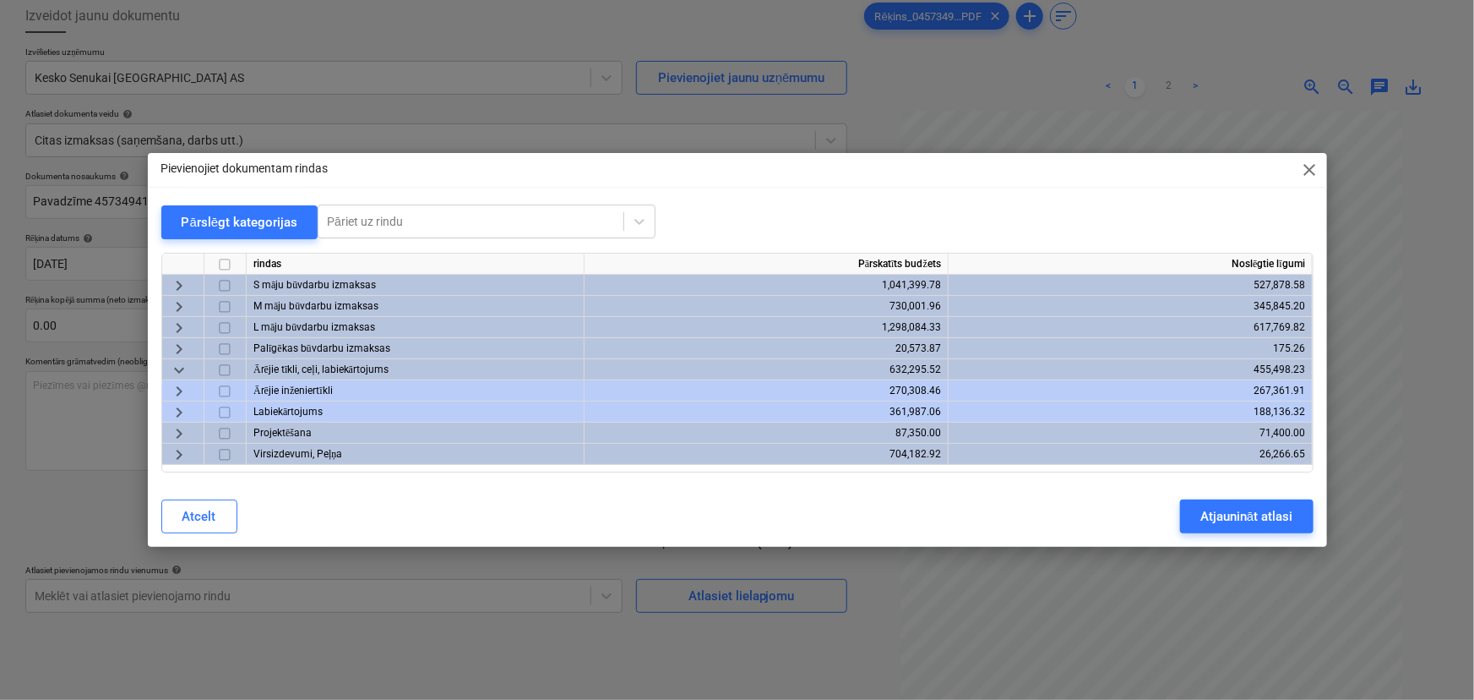
click at [181, 370] on span "keyboard_arrow_down" at bounding box center [179, 370] width 20 height 20
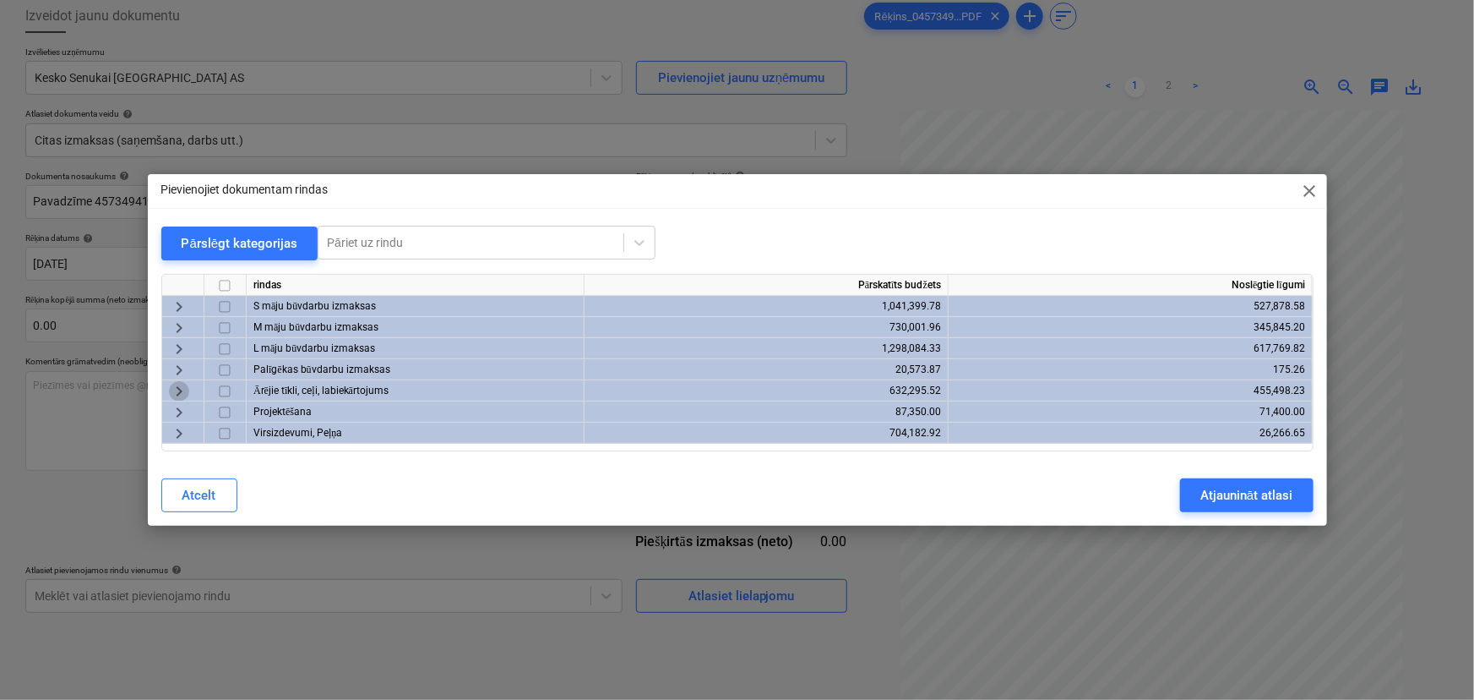
click at [182, 390] on span "keyboard_arrow_right" at bounding box center [179, 391] width 20 height 20
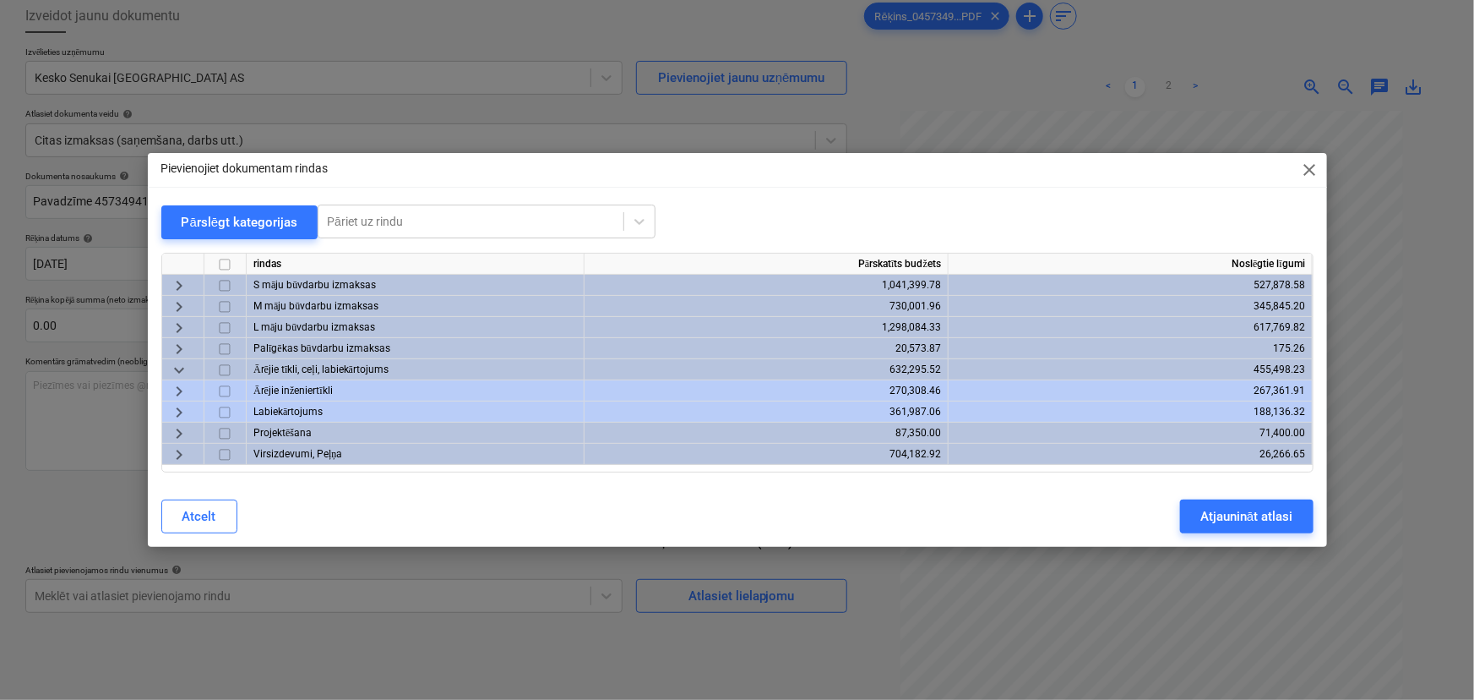
click at [183, 411] on span "keyboard_arrow_right" at bounding box center [179, 412] width 20 height 20
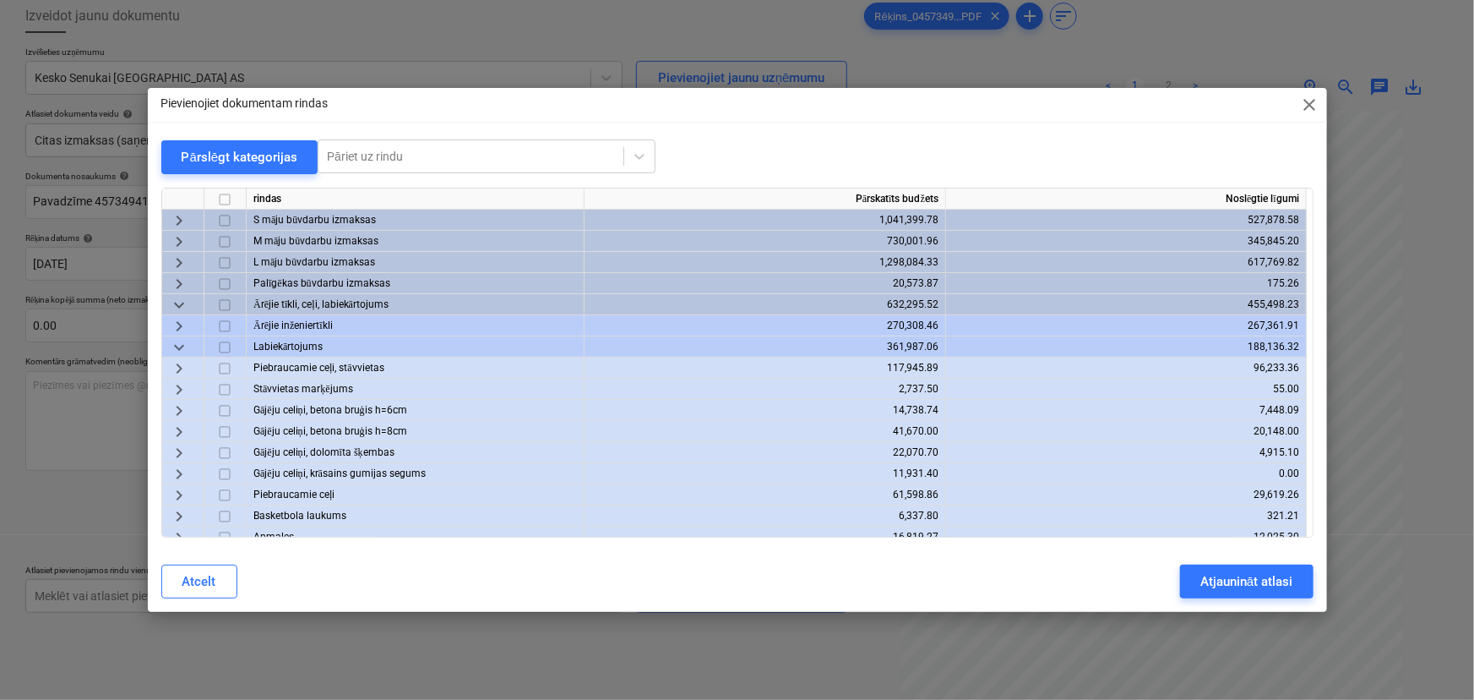
click at [177, 369] on span "keyboard_arrow_right" at bounding box center [179, 368] width 20 height 20
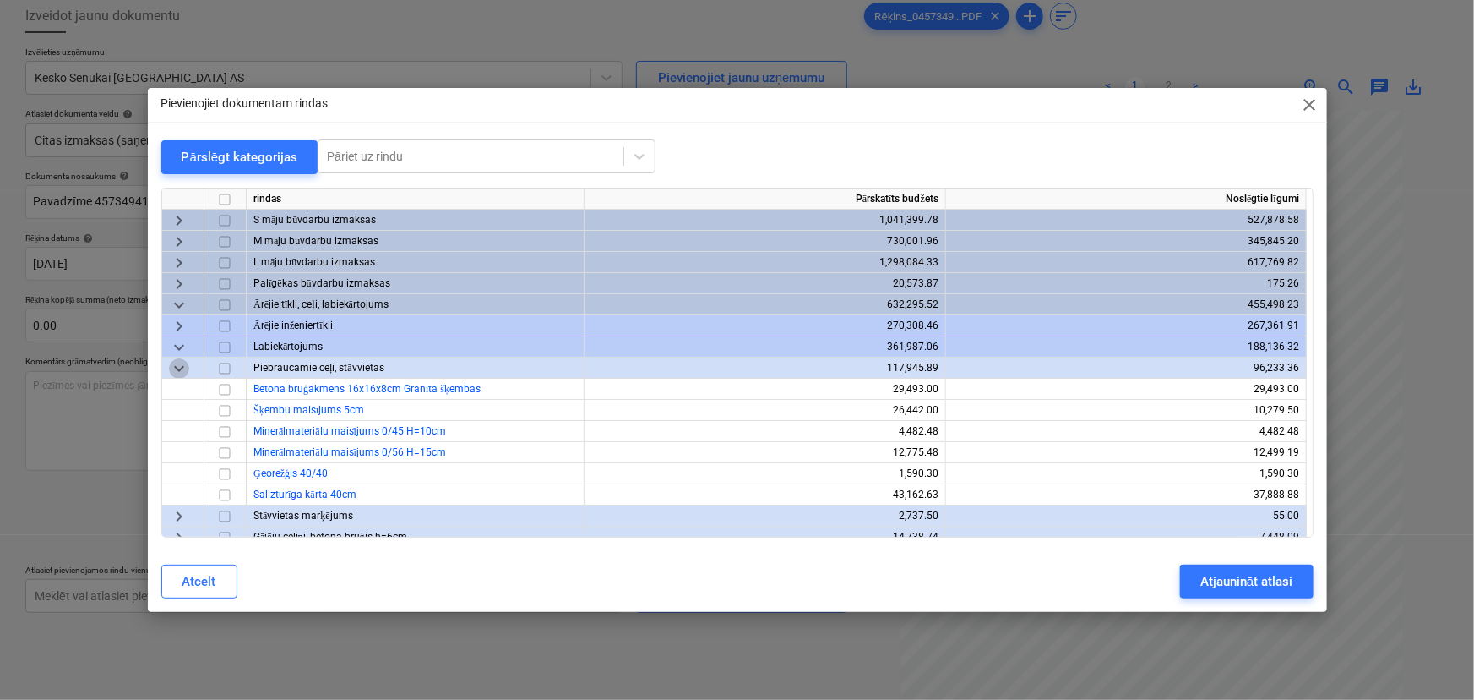
click at [180, 364] on span "keyboard_arrow_down" at bounding box center [179, 368] width 20 height 20
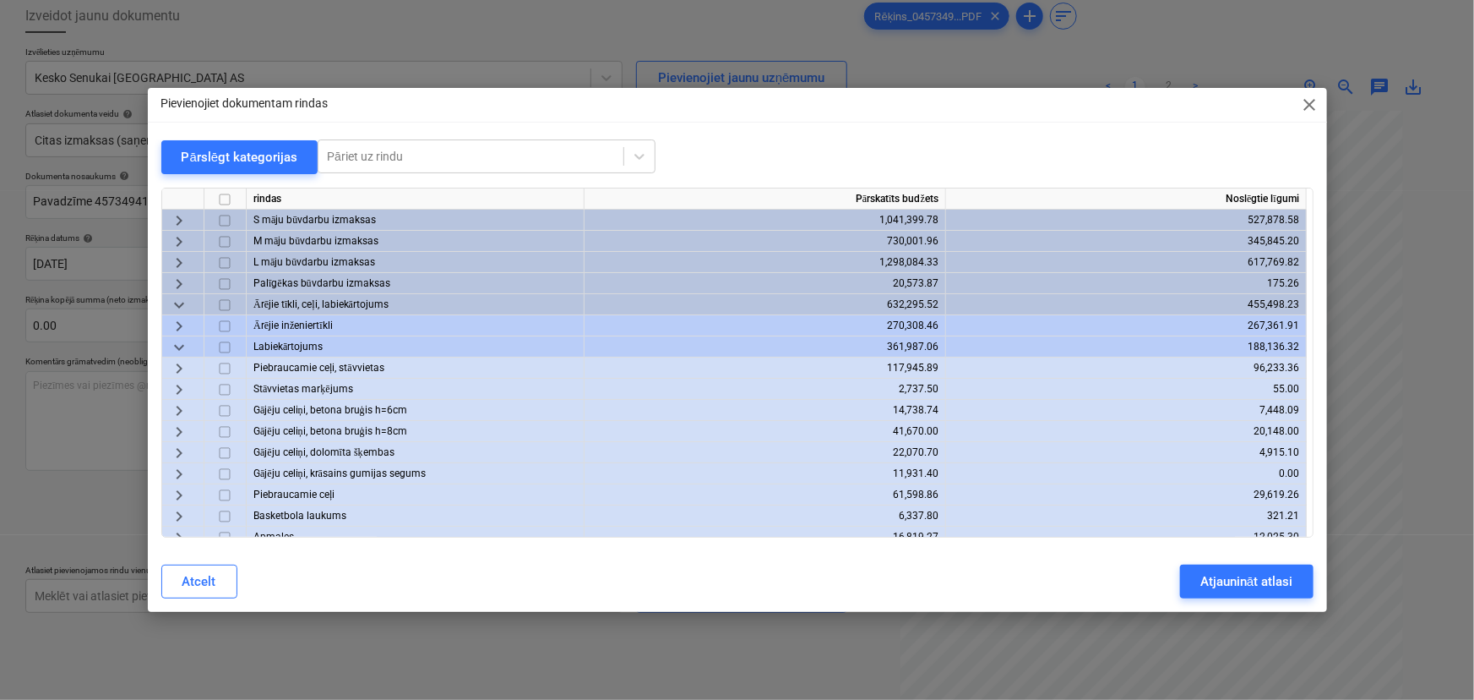
click at [178, 345] on span "keyboard_arrow_down" at bounding box center [179, 347] width 20 height 20
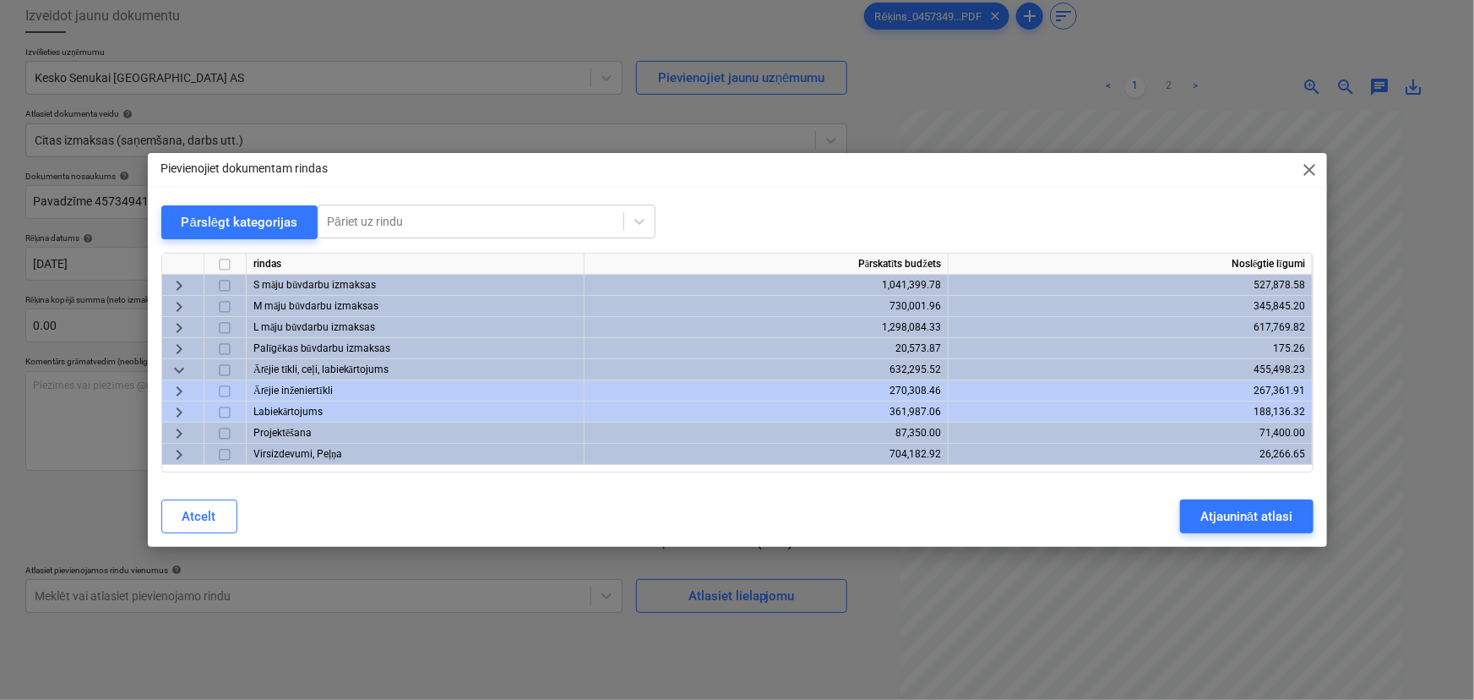
click at [175, 407] on span "keyboard_arrow_right" at bounding box center [179, 412] width 20 height 20
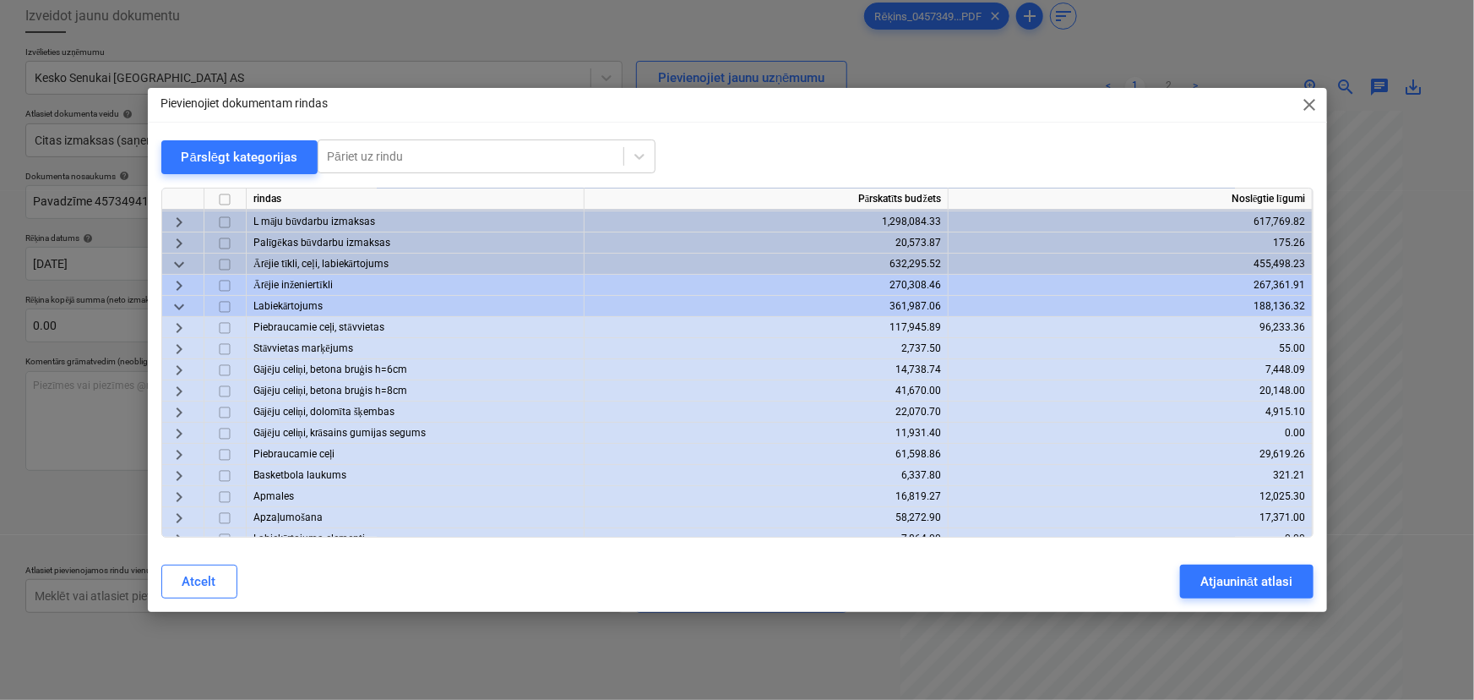
scroll to position [76, 0]
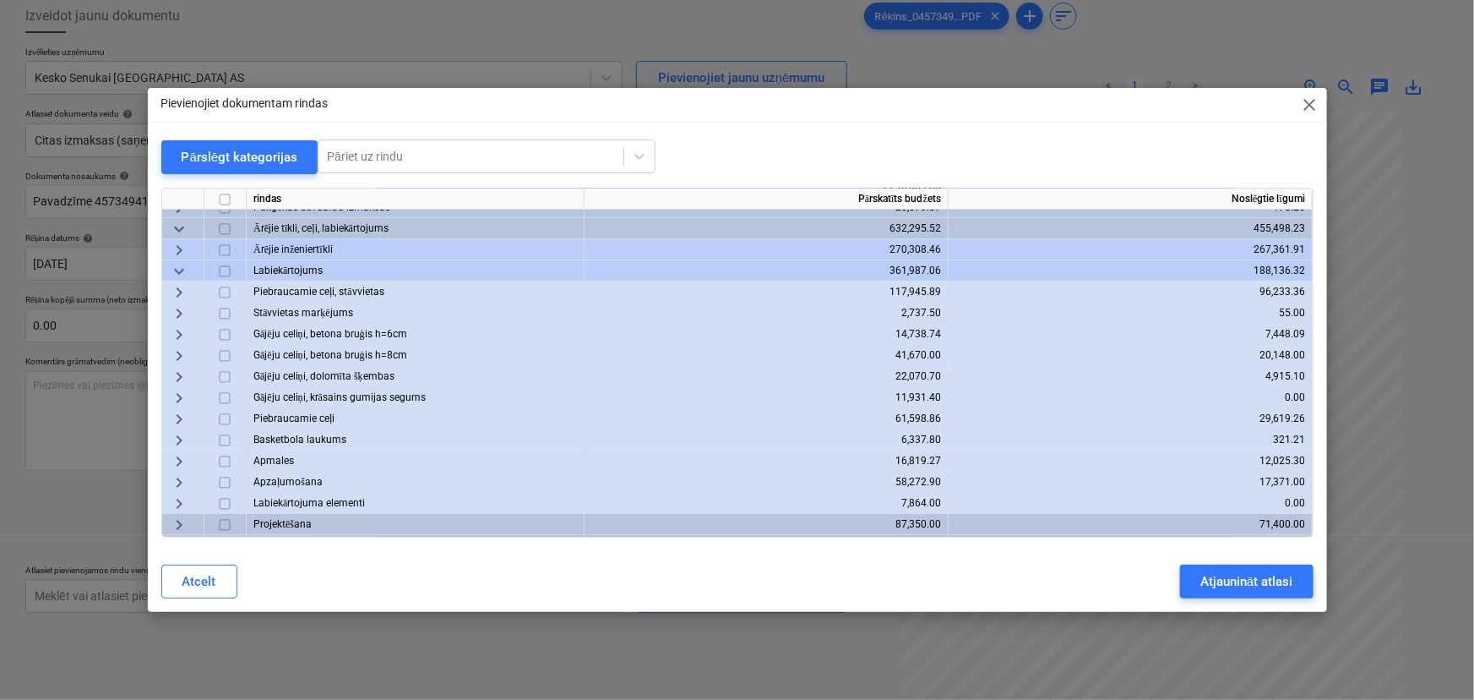
click at [184, 456] on span "keyboard_arrow_right" at bounding box center [179, 461] width 20 height 20
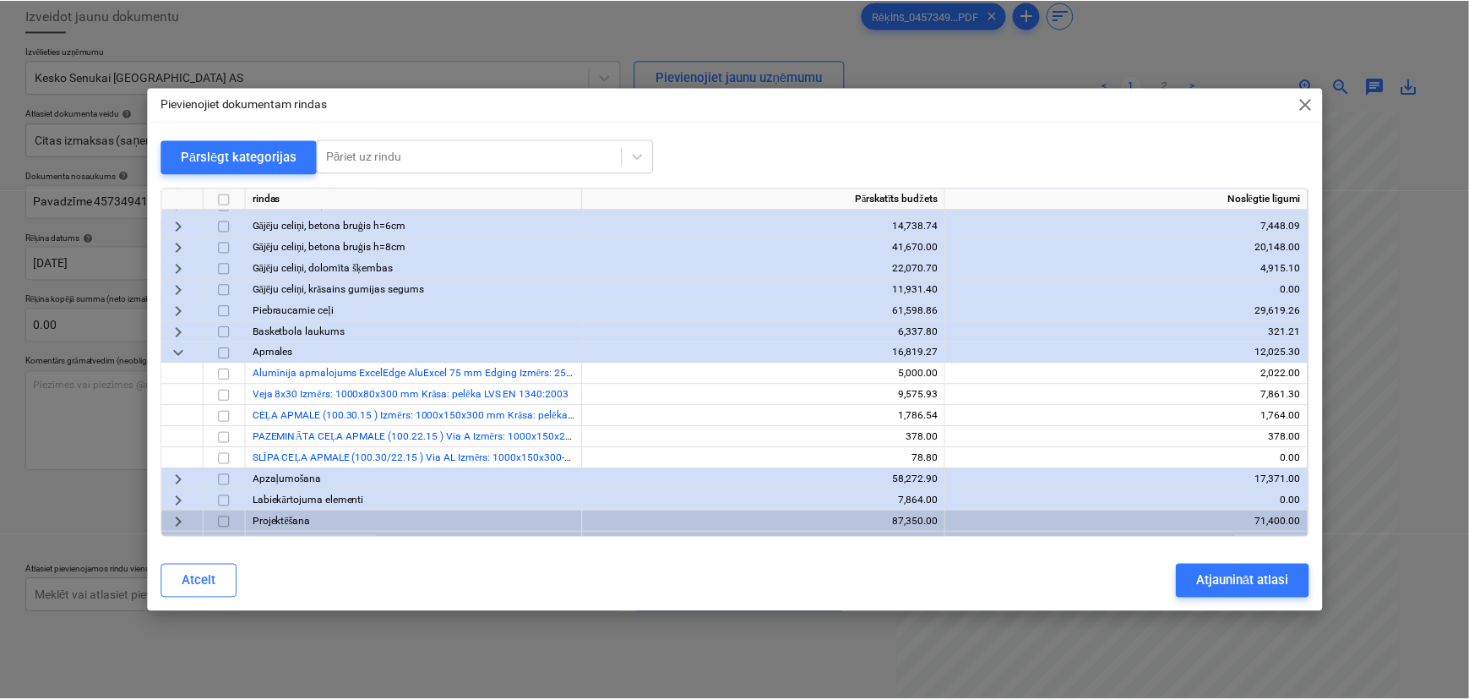
scroll to position [205, 0]
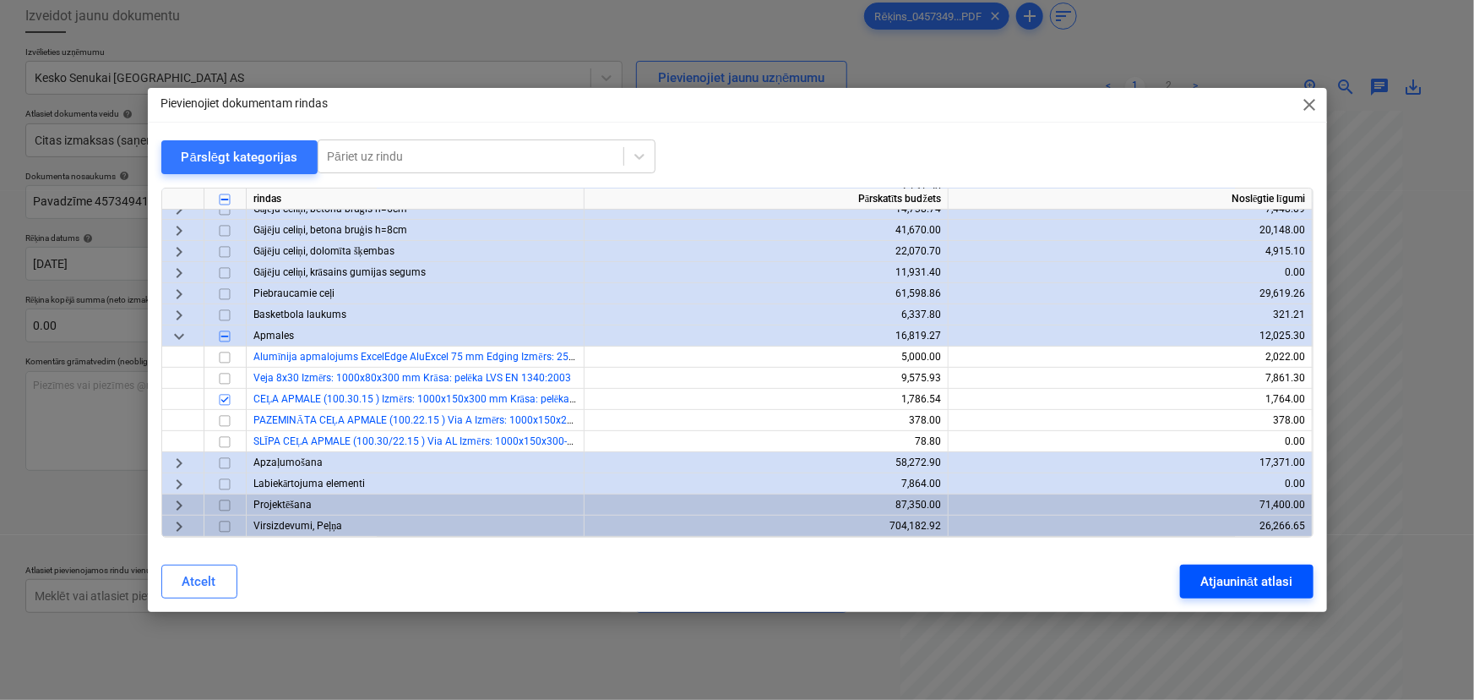
click at [1225, 588] on div "Atjaunināt atlasi" at bounding box center [1247, 581] width 92 height 22
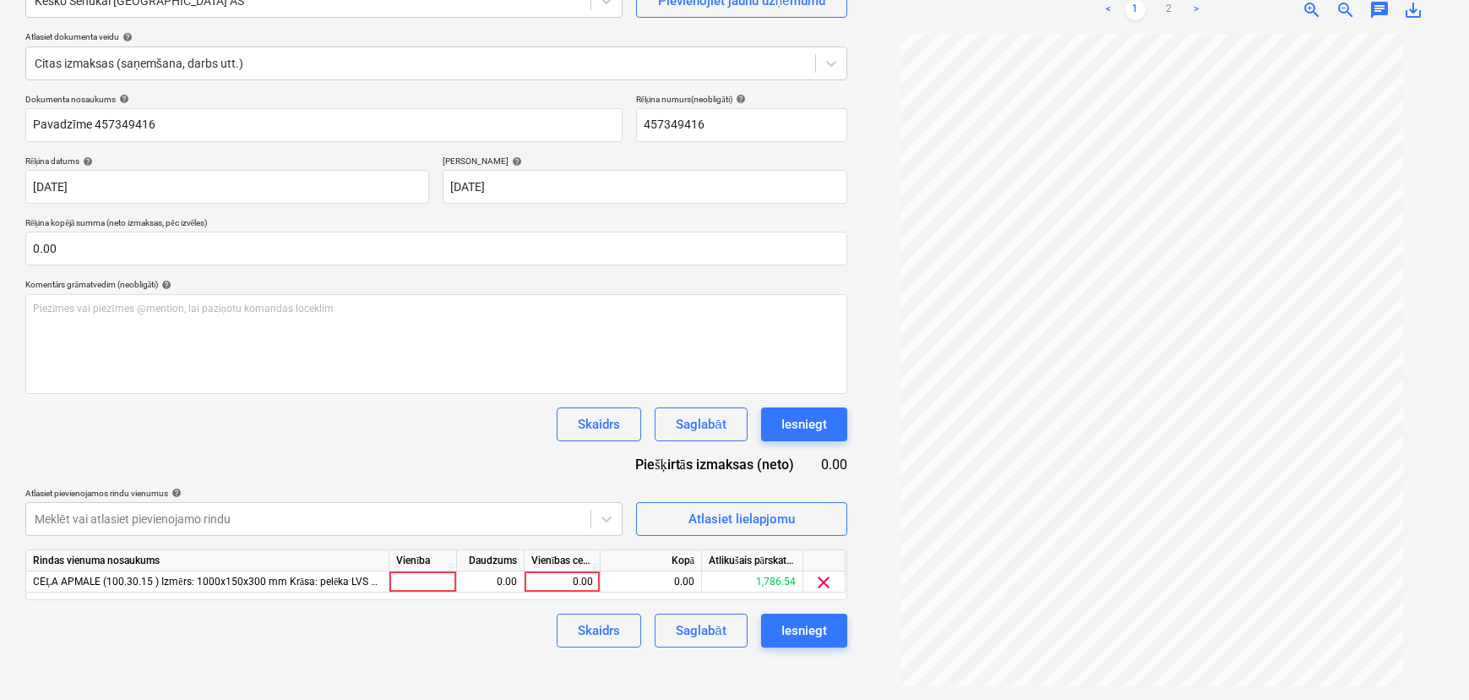
scroll to position [62, 0]
click at [583, 586] on div "0.00" at bounding box center [562, 581] width 62 height 21
type input "275.78"
click at [494, 584] on div "1.00" at bounding box center [490, 581] width 53 height 21
click at [414, 576] on div "gab" at bounding box center [423, 581] width 68 height 21
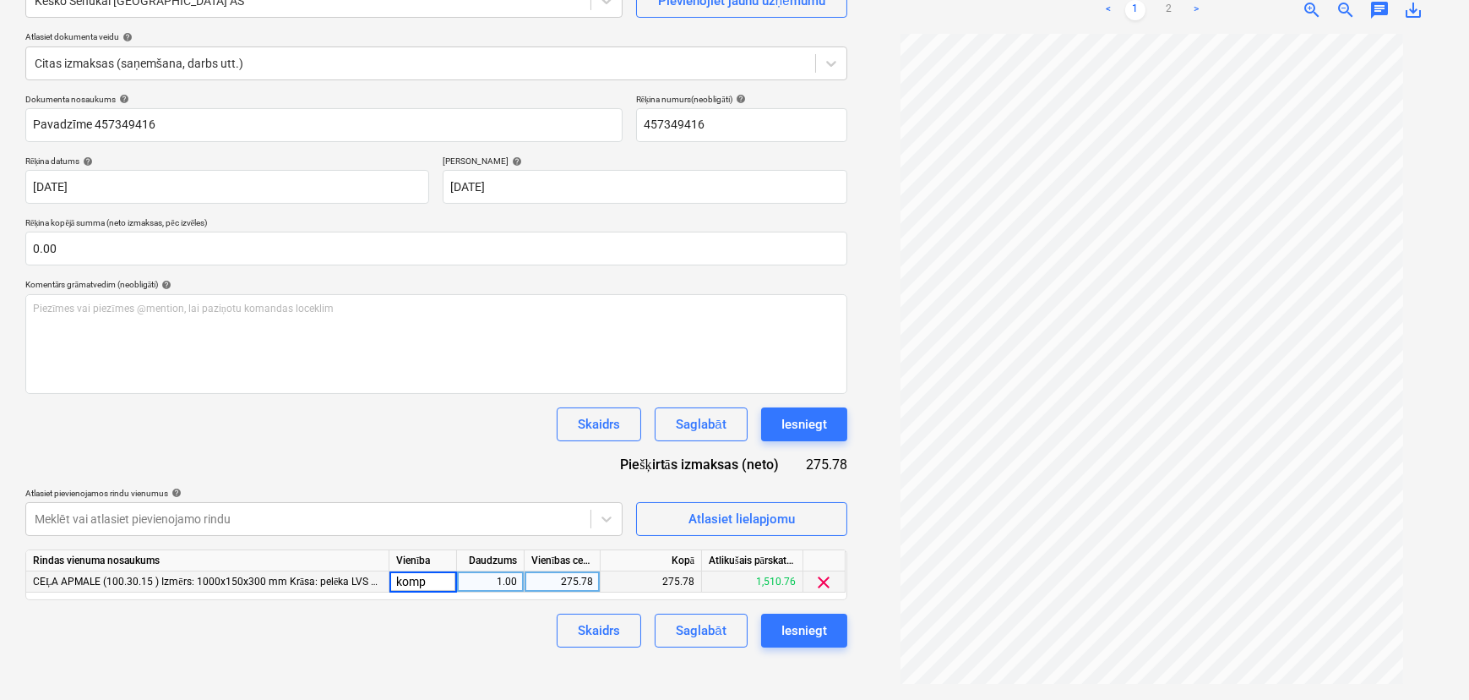
type input "kompl"
click at [492, 640] on div "Skaidrs Saglabāt Iesniegt" at bounding box center [436, 630] width 822 height 34
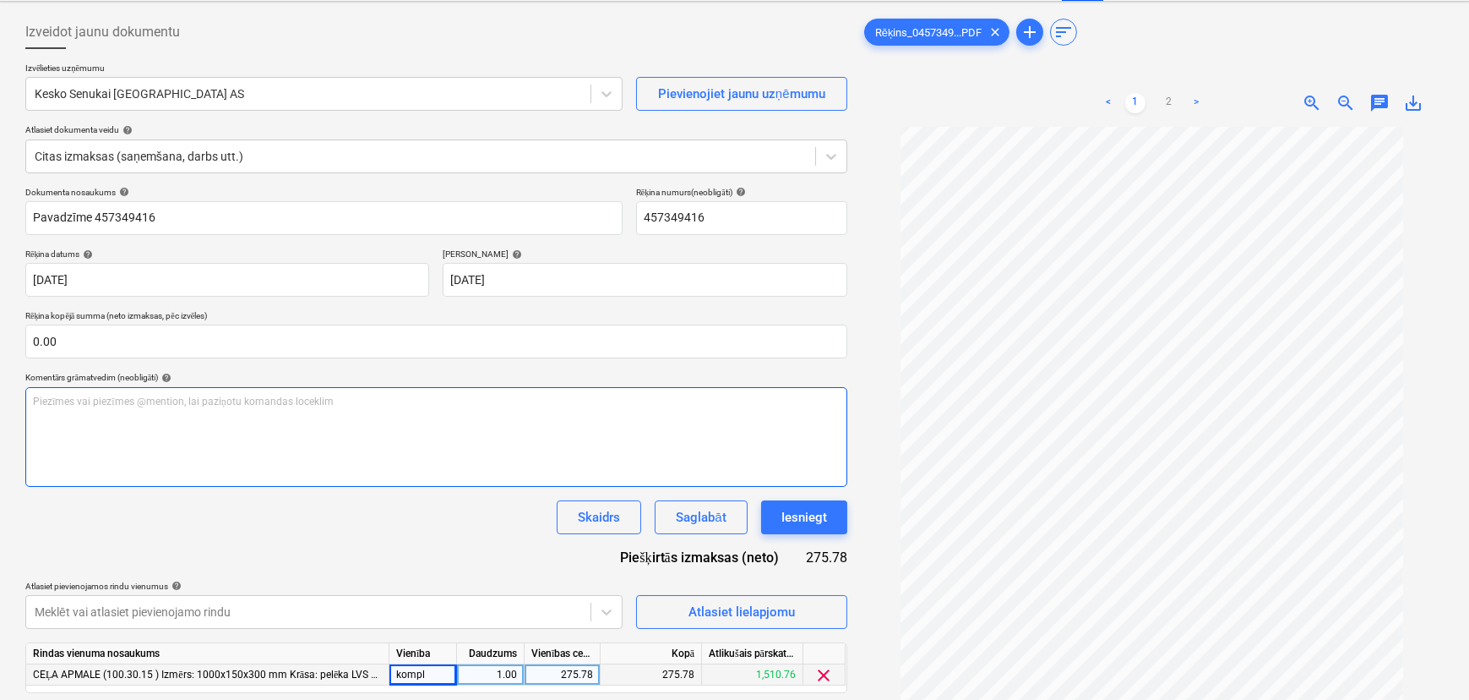
scroll to position [169, 0]
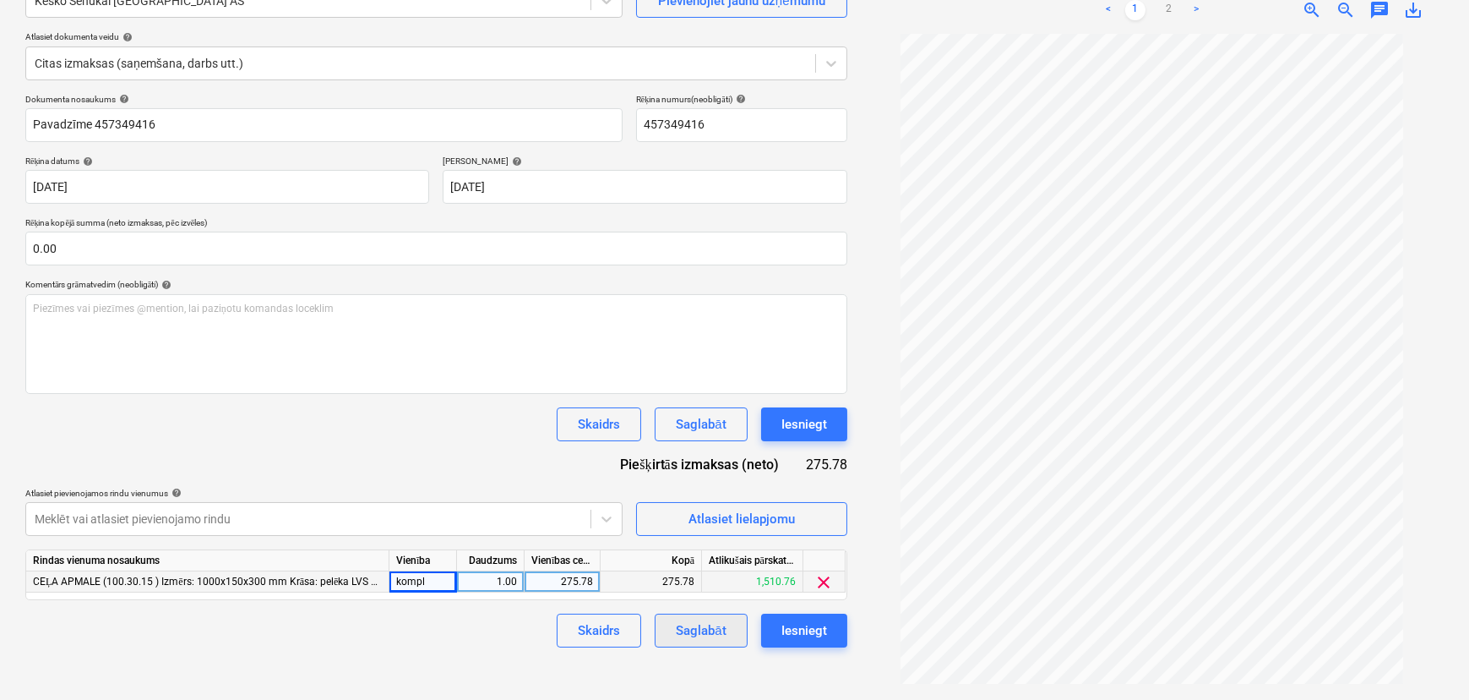
click at [697, 629] on div "Saglabāt" at bounding box center [701, 630] width 50 height 22
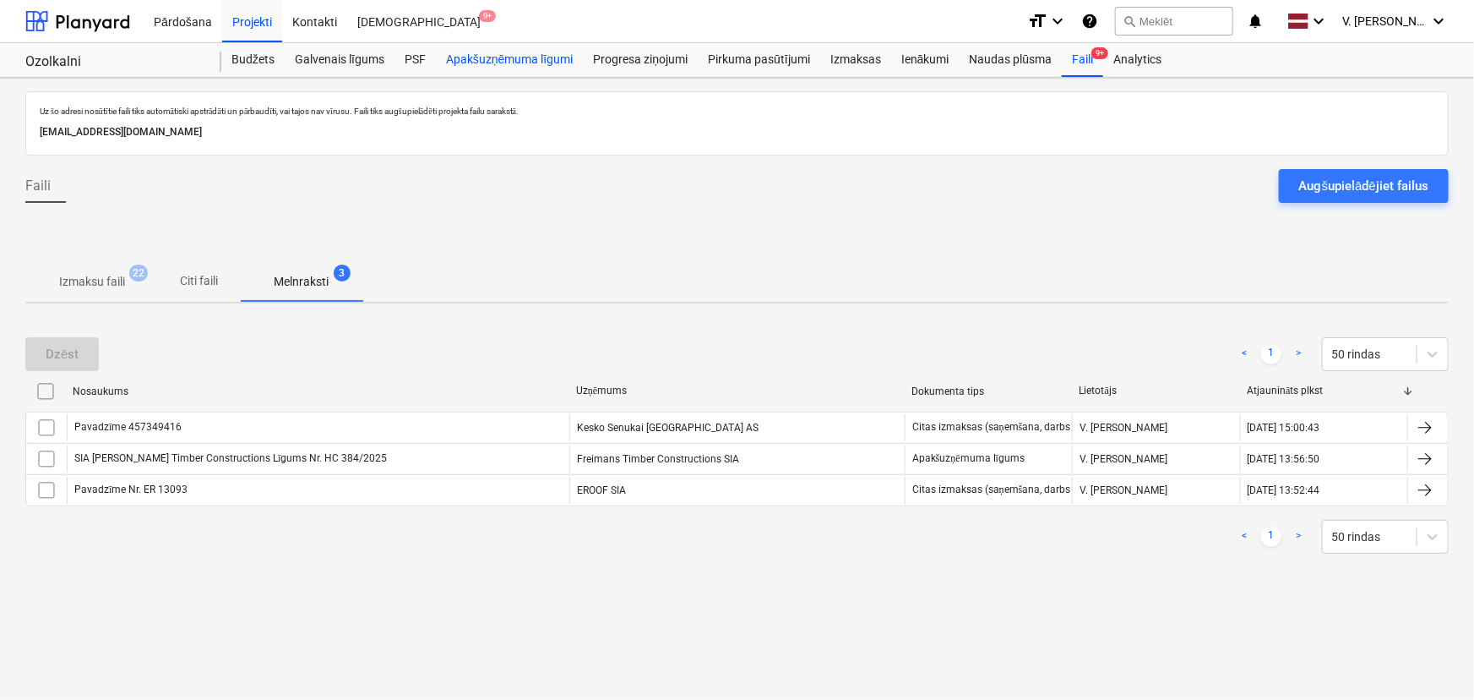
click at [473, 65] on div "Apakšuzņēmuma līgumi" at bounding box center [509, 60] width 147 height 34
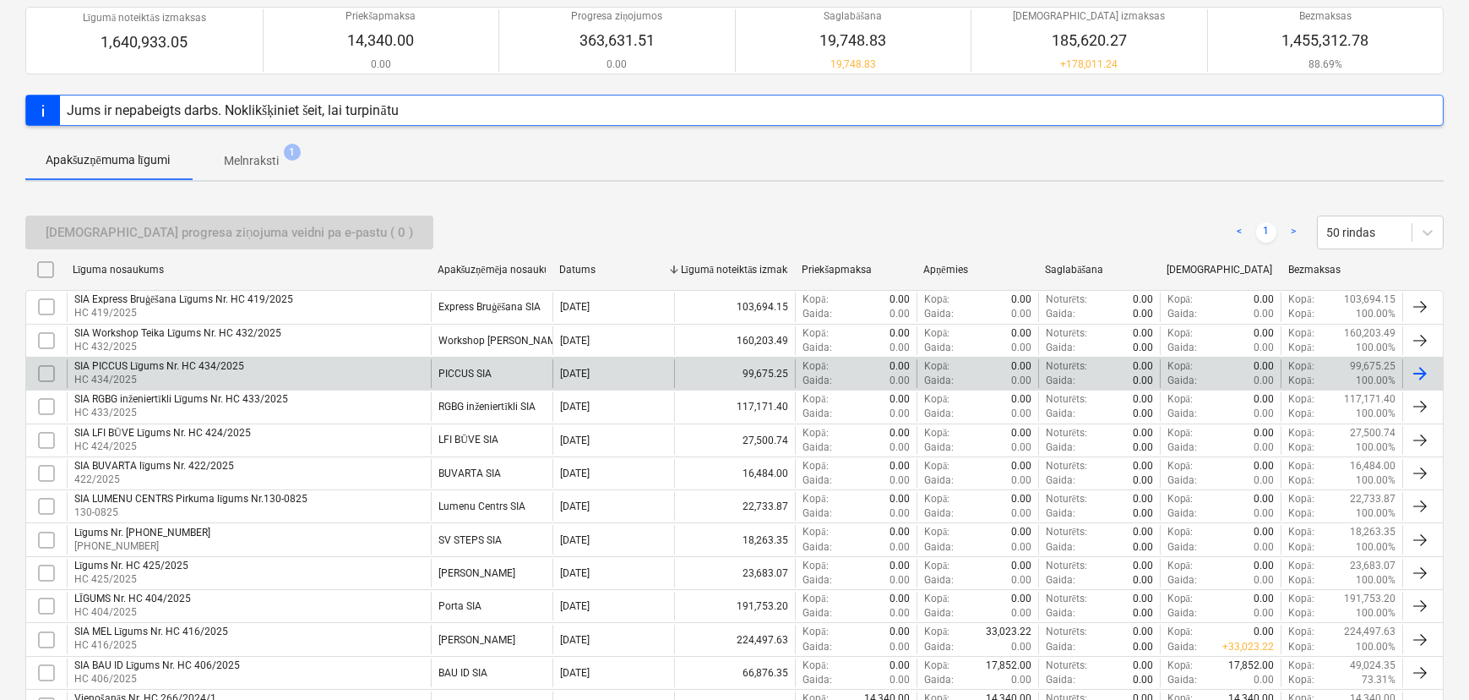
scroll to position [153, 0]
click at [273, 370] on div "[PERSON_NAME] [PERSON_NAME]. HC 434/2025 HC 434/2025" at bounding box center [249, 372] width 364 height 29
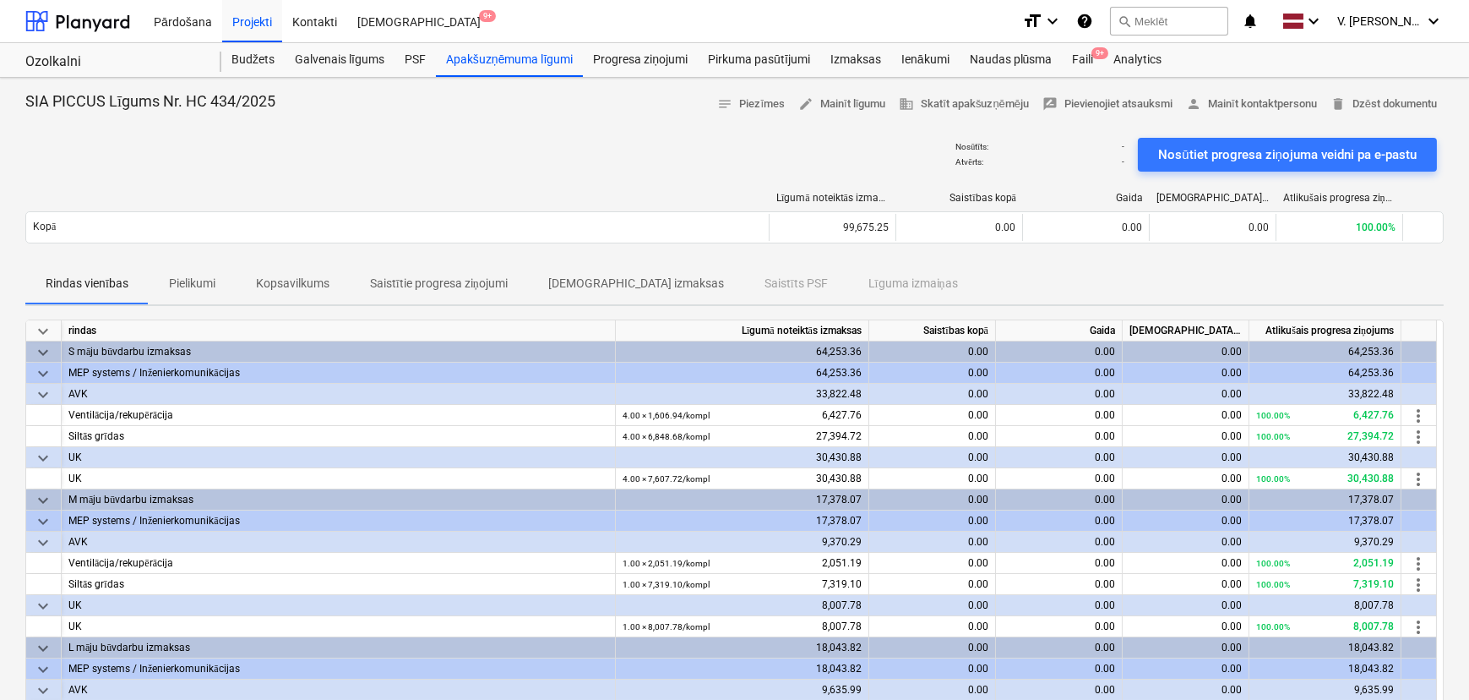
click at [381, 296] on span "Saistītie progresa ziņojumi" at bounding box center [439, 284] width 178 height 28
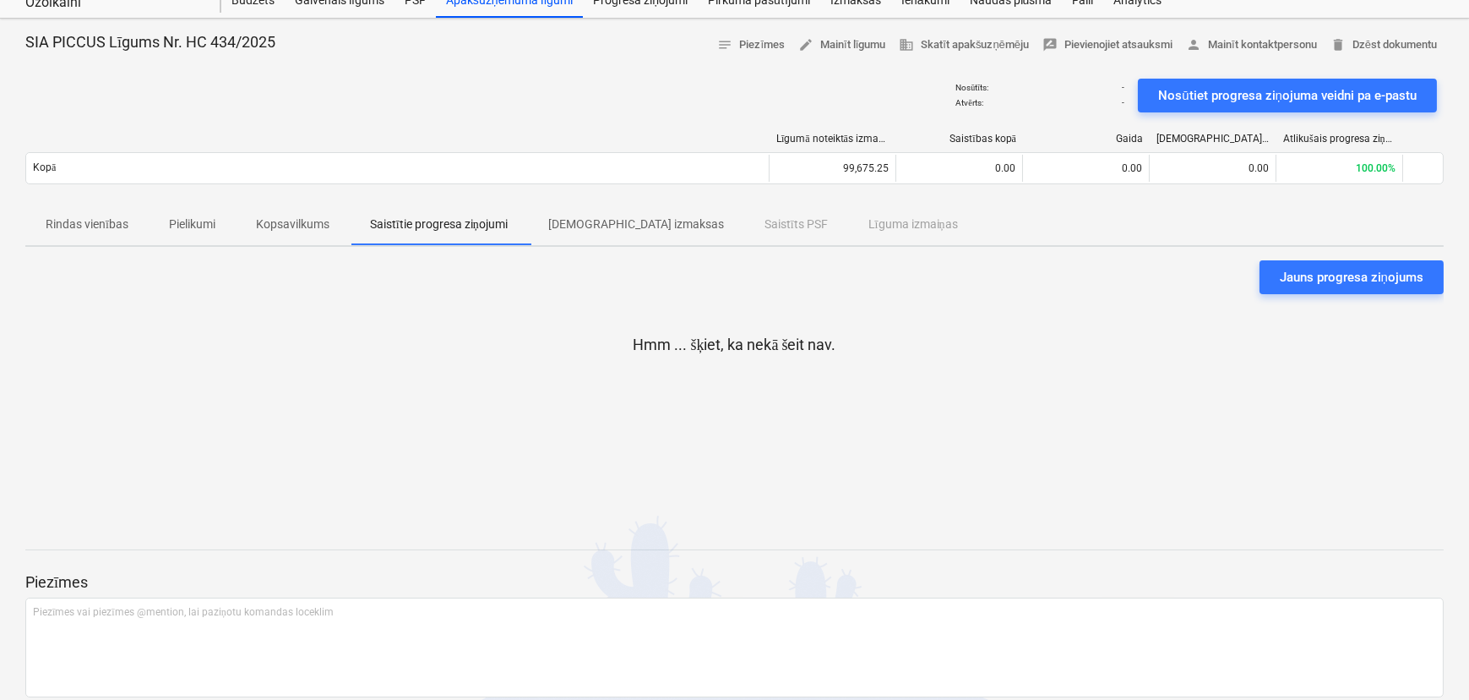
scroll to position [123, 0]
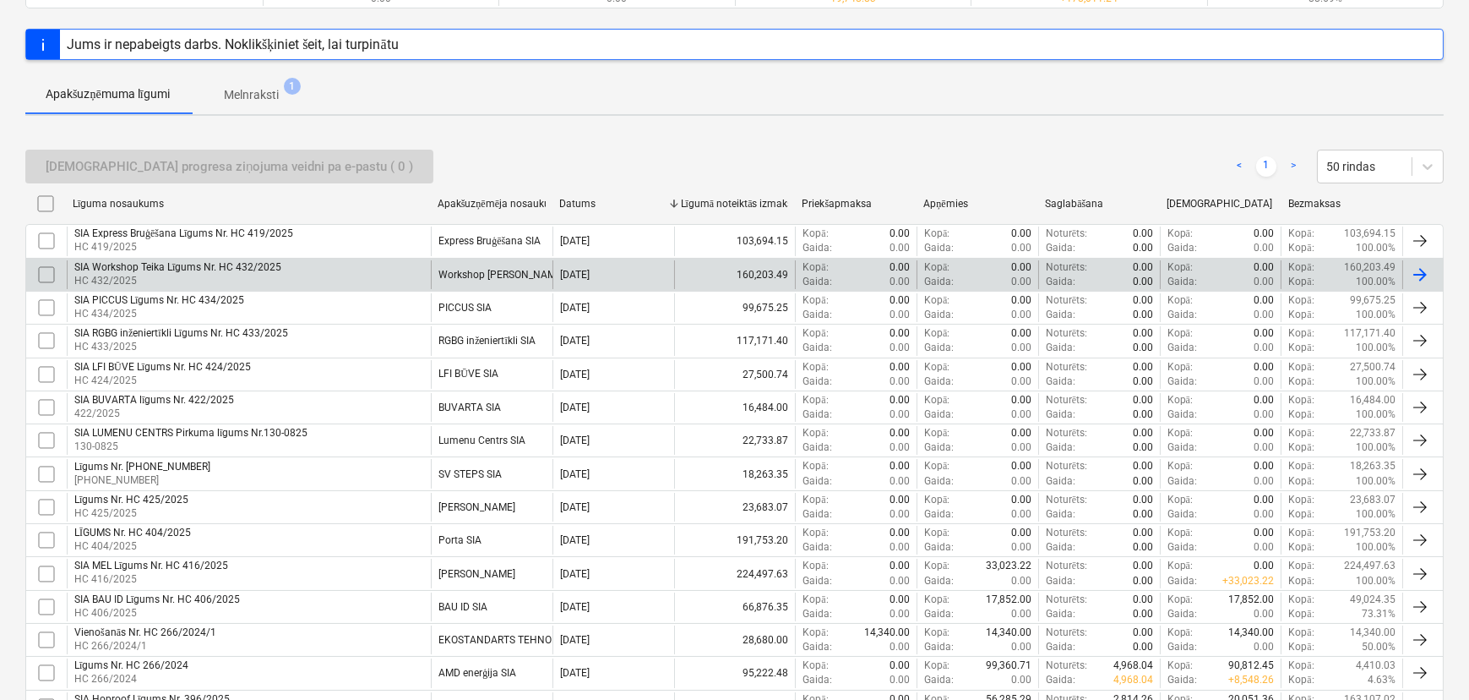
scroll to position [307, 0]
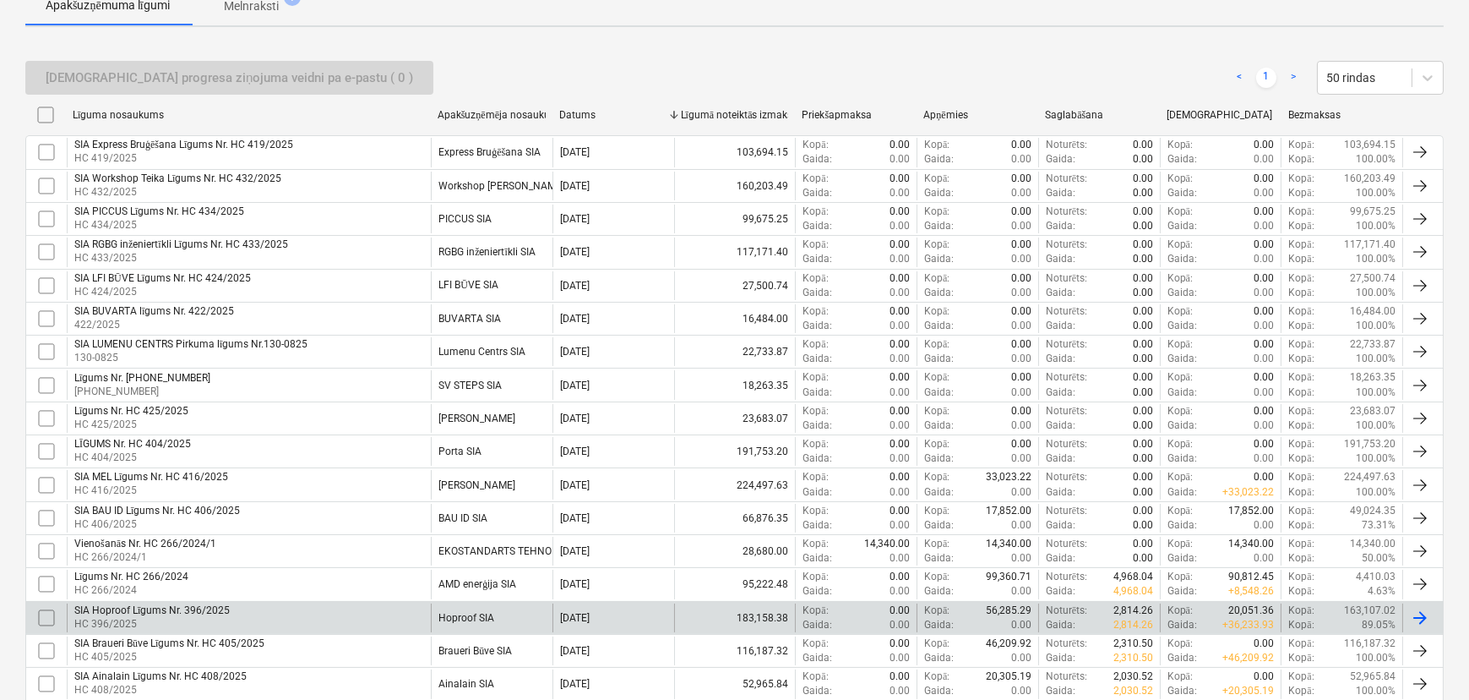
click at [334, 615] on div "SIA Hoproof Līgums Nr. 396/2025 HC 396/2025" at bounding box center [249, 617] width 364 height 29
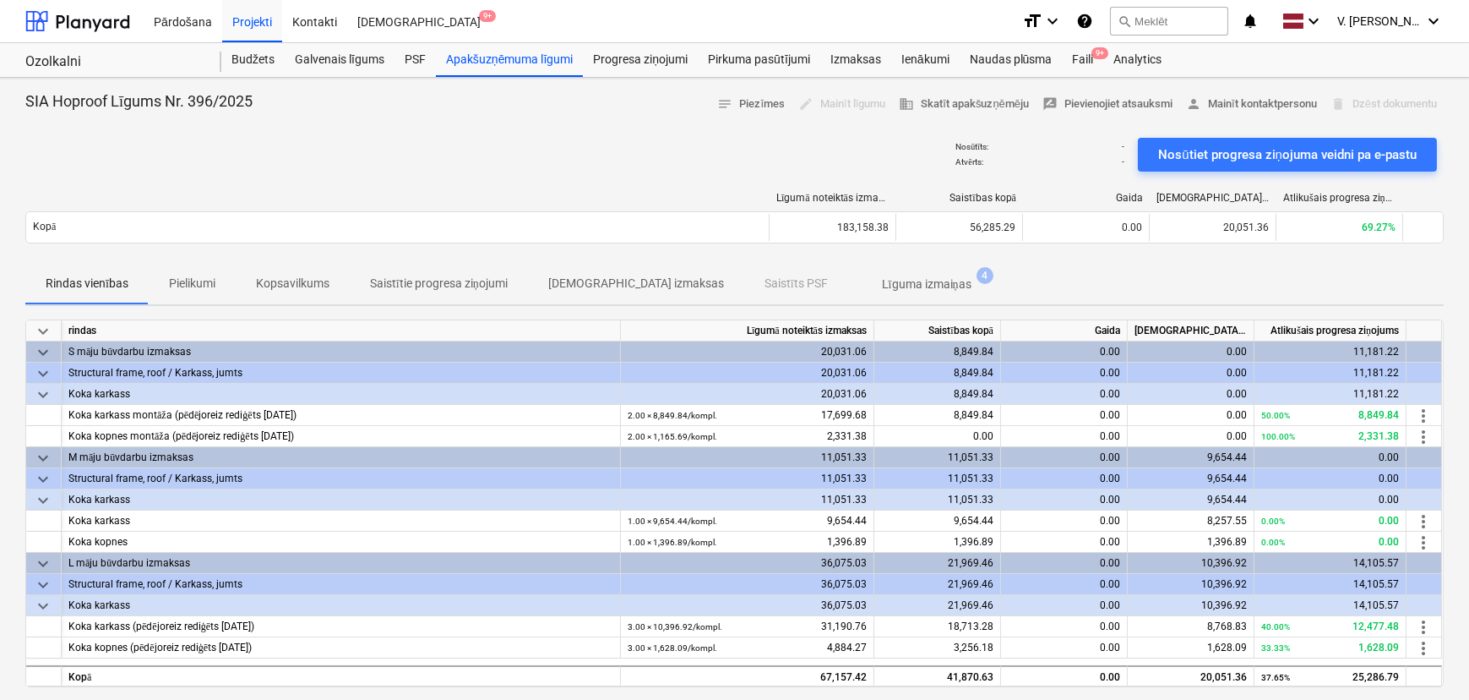
click at [389, 284] on p "Saistītie progresa ziņojumi" at bounding box center [439, 284] width 138 height 18
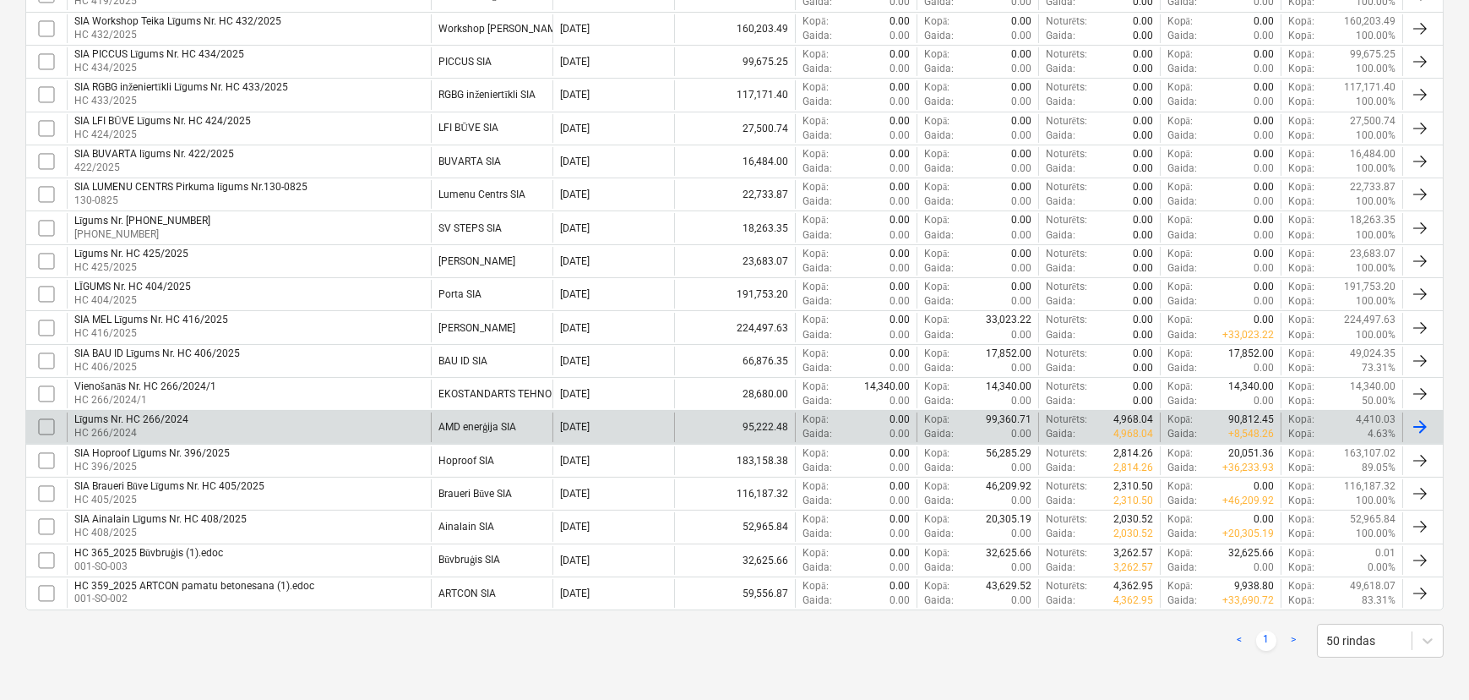
scroll to position [466, 0]
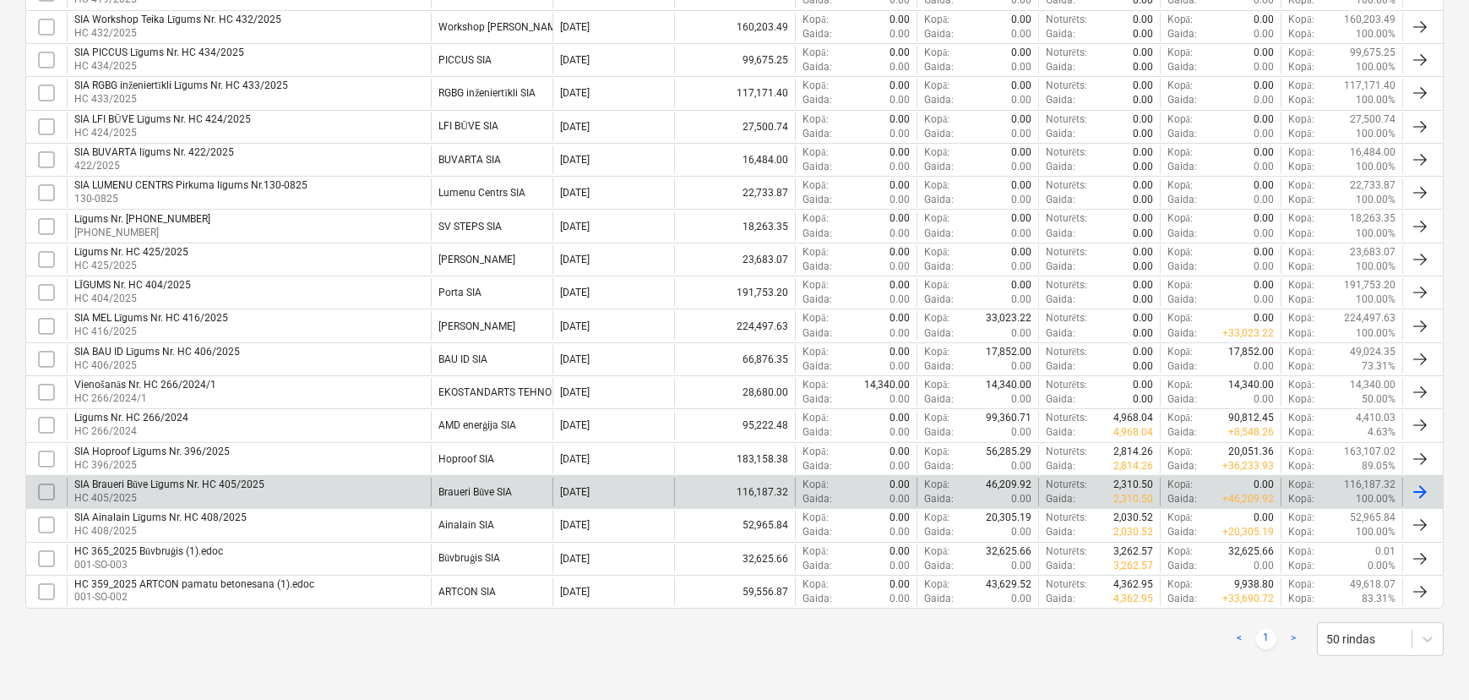
click at [308, 475] on div "SIA Braueri Būve Līgums Nr. HC 405/2025 HC 405/2025 Braueri Būve SIA [DATE] 116…" at bounding box center [734, 491] width 1418 height 33
click at [313, 477] on div "SIA Braueri Būve Līgums Nr. HC 405/2025 HC 405/2025" at bounding box center [249, 491] width 364 height 29
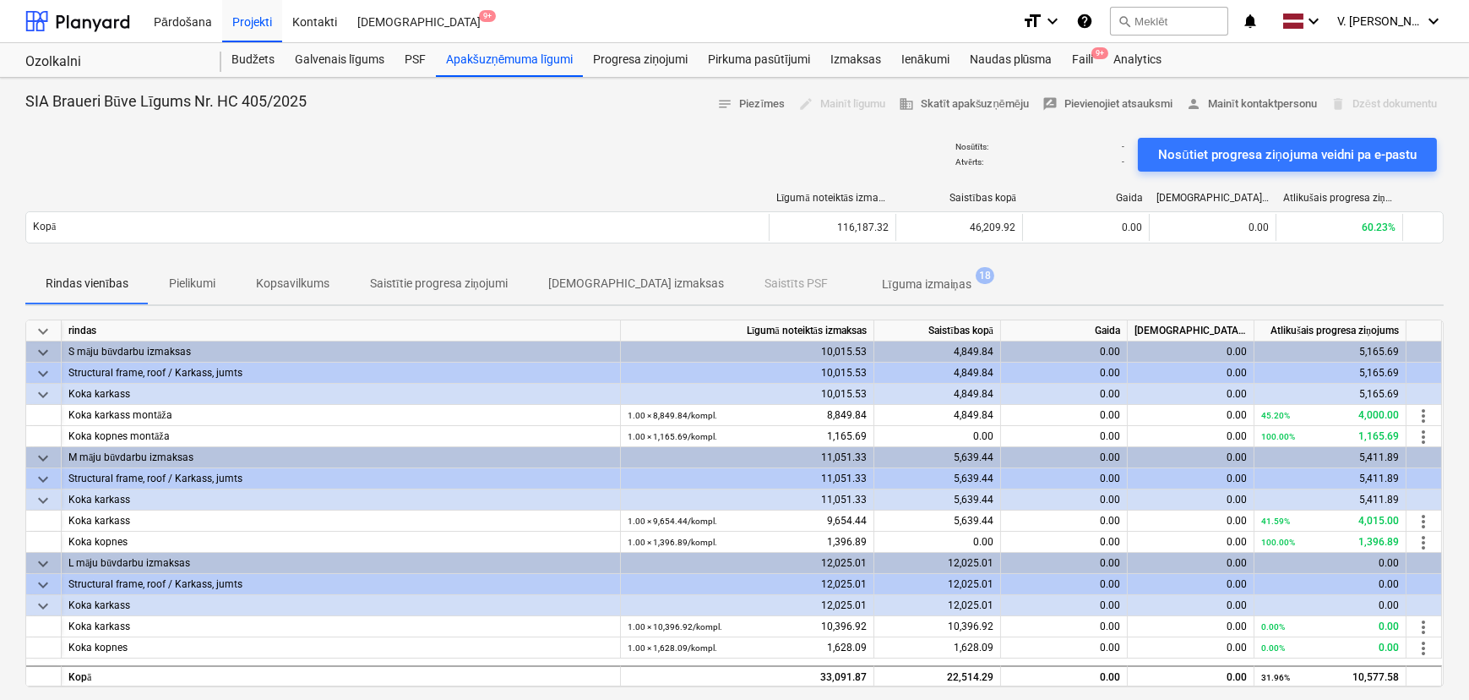
click at [302, 287] on p "Kopsavilkums" at bounding box center [293, 284] width 74 height 18
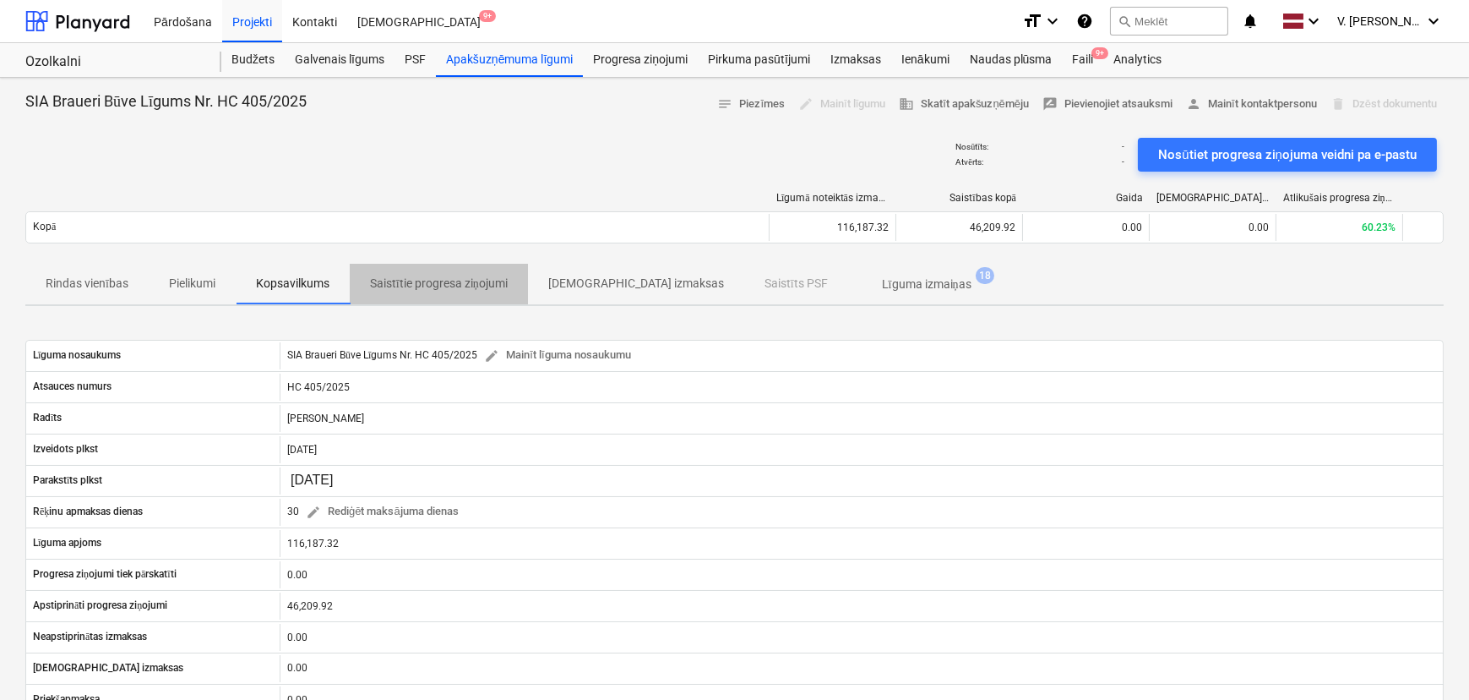
click at [400, 272] on span "Saistītie progresa ziņojumi" at bounding box center [439, 284] width 178 height 28
click at [314, 285] on p "Kopsavilkums" at bounding box center [293, 284] width 74 height 18
click at [472, 63] on div "Apakšuzņēmuma līgumi" at bounding box center [509, 60] width 147 height 34
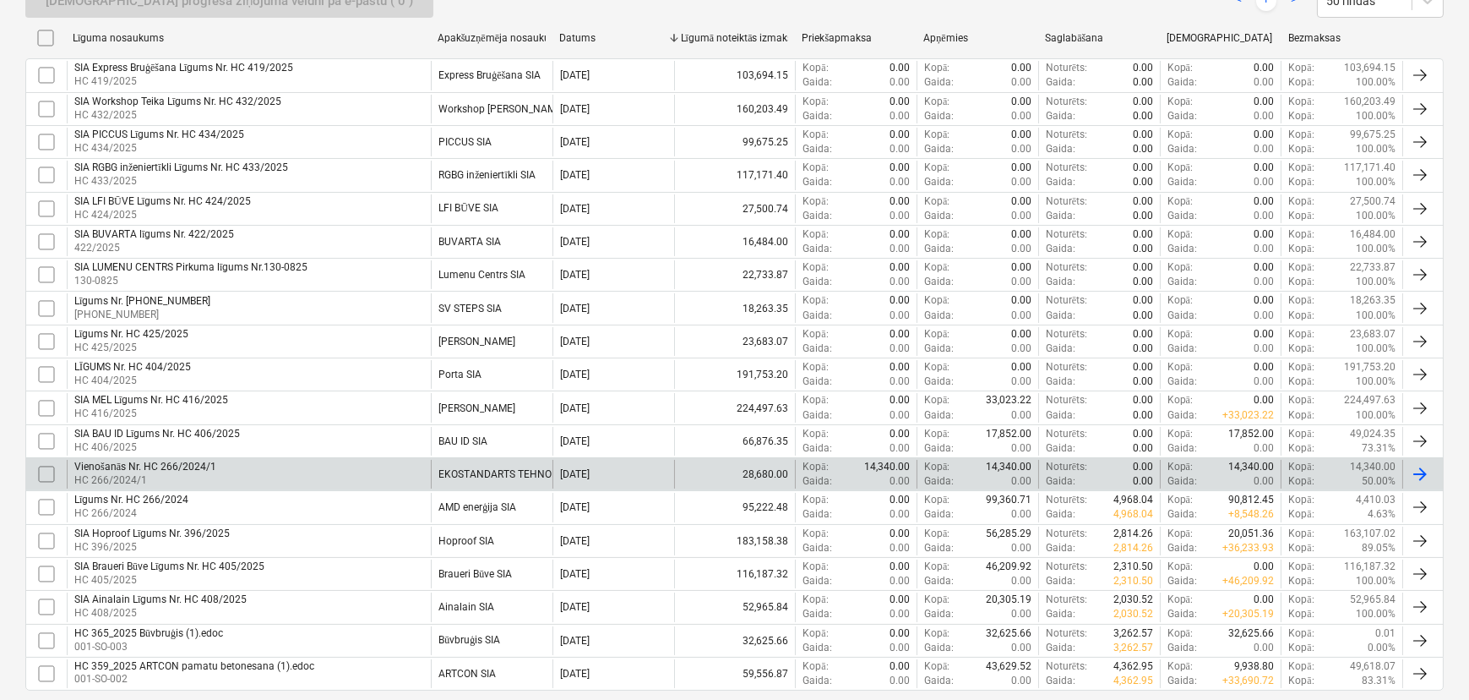
scroll to position [460, 0]
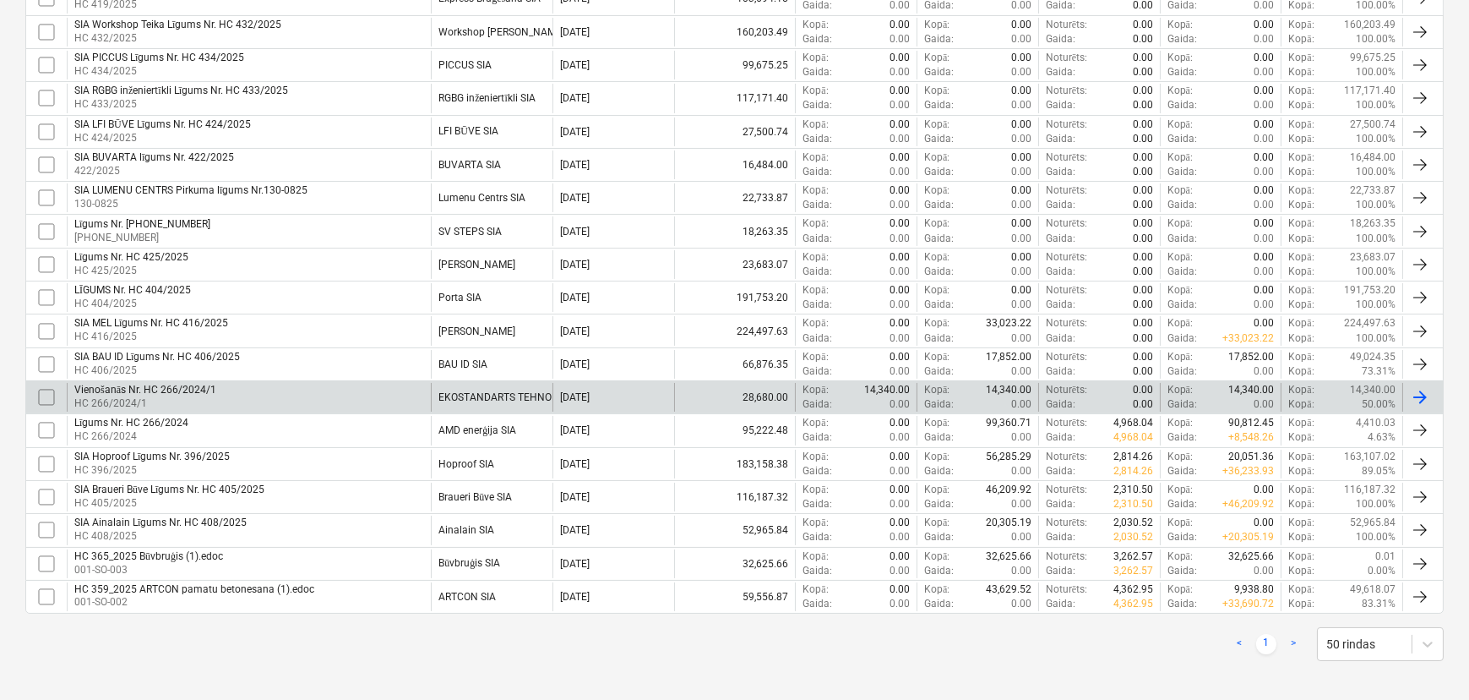
click at [254, 400] on div "Vienošanās Nr. HC 266/2024/1 HC 266/2024/1" at bounding box center [249, 397] width 364 height 29
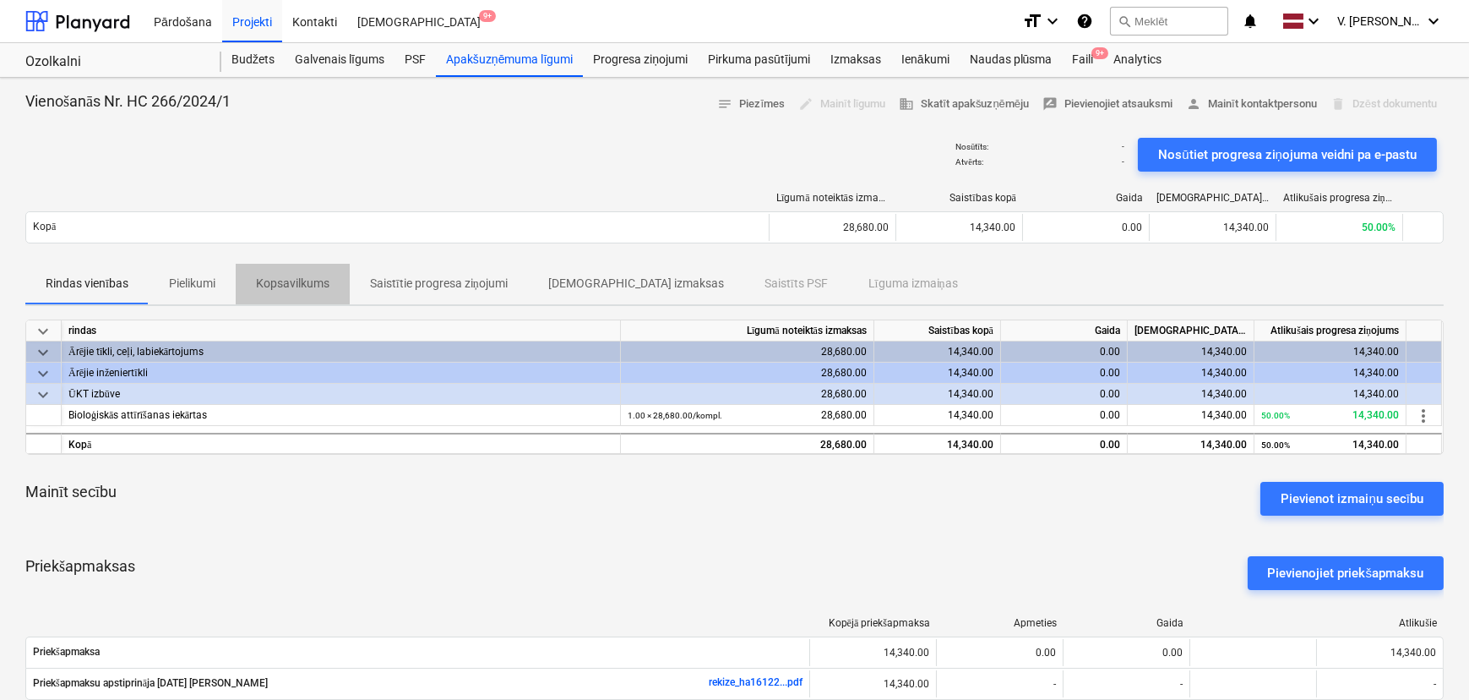
click at [277, 284] on p "Kopsavilkums" at bounding box center [293, 284] width 74 height 18
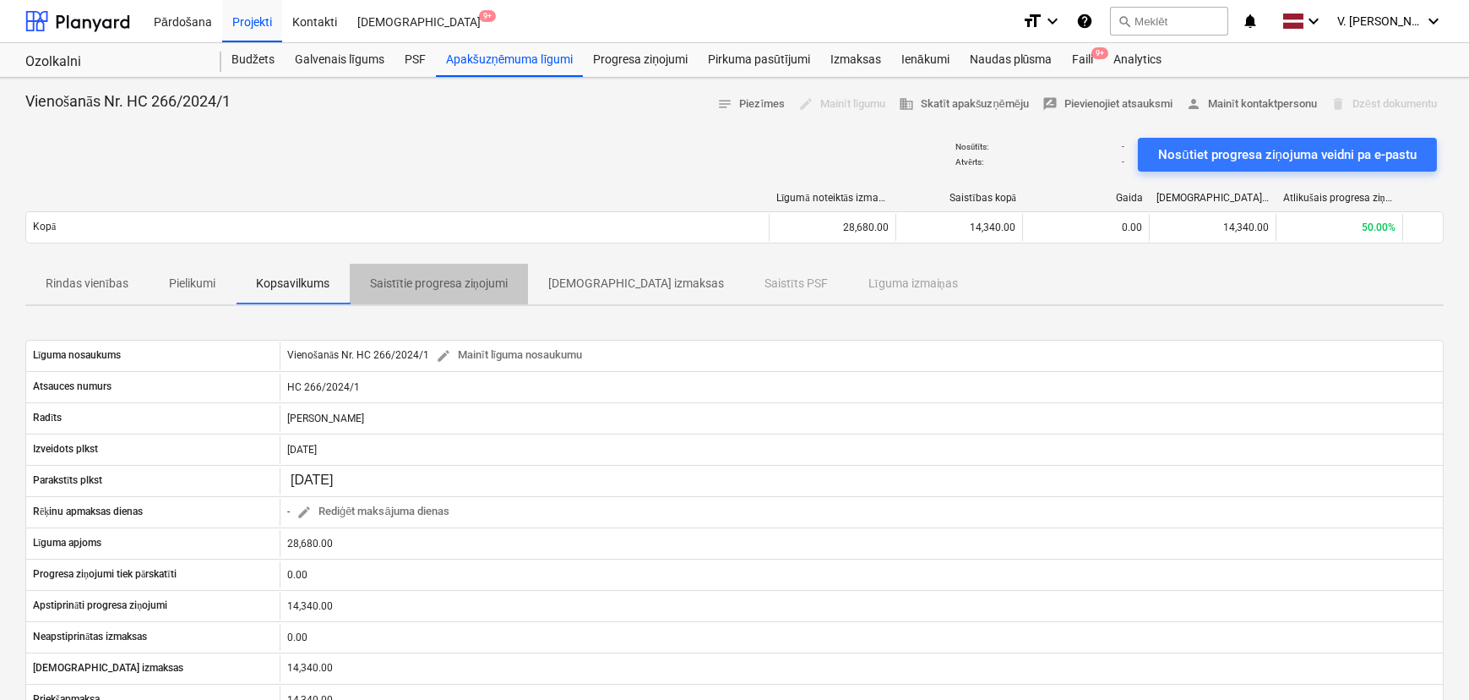
click at [400, 279] on p "Saistītie progresa ziņojumi" at bounding box center [439, 284] width 138 height 18
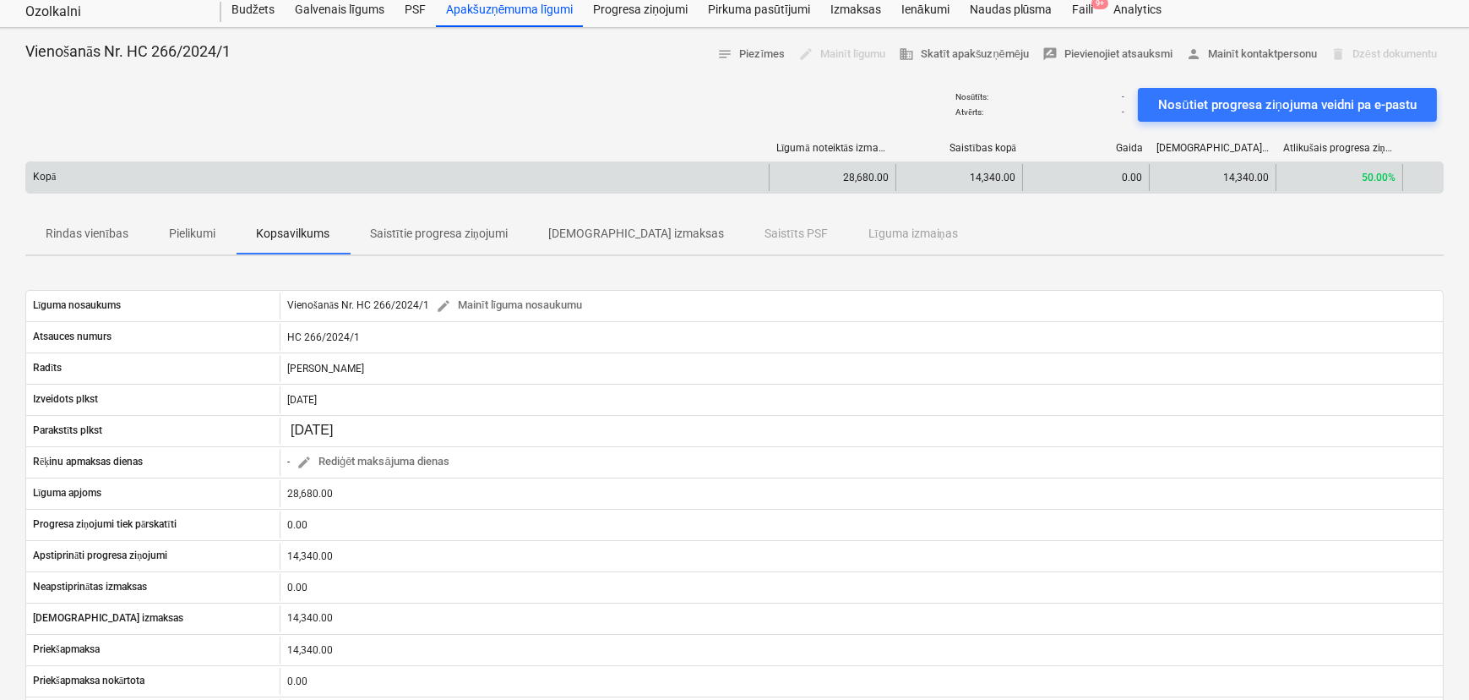
scroll to position [76, 0]
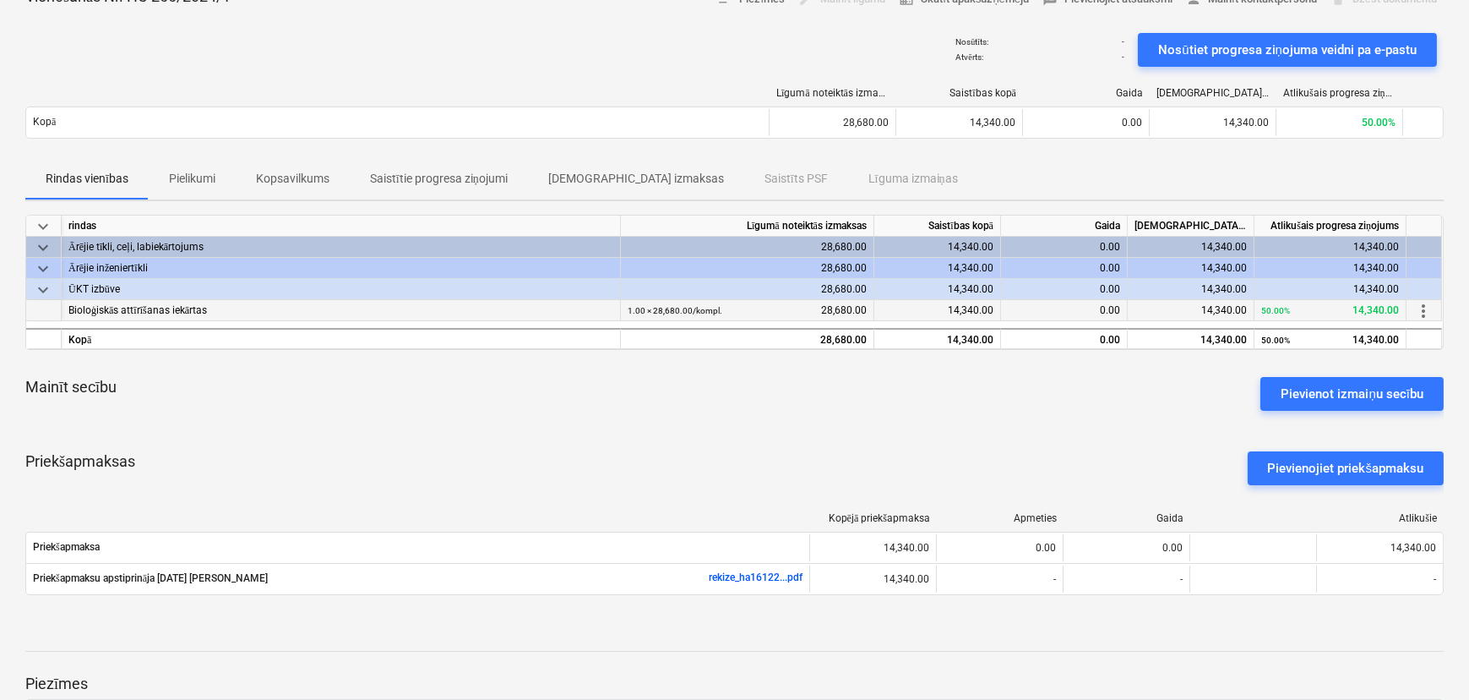
scroll to position [269, 0]
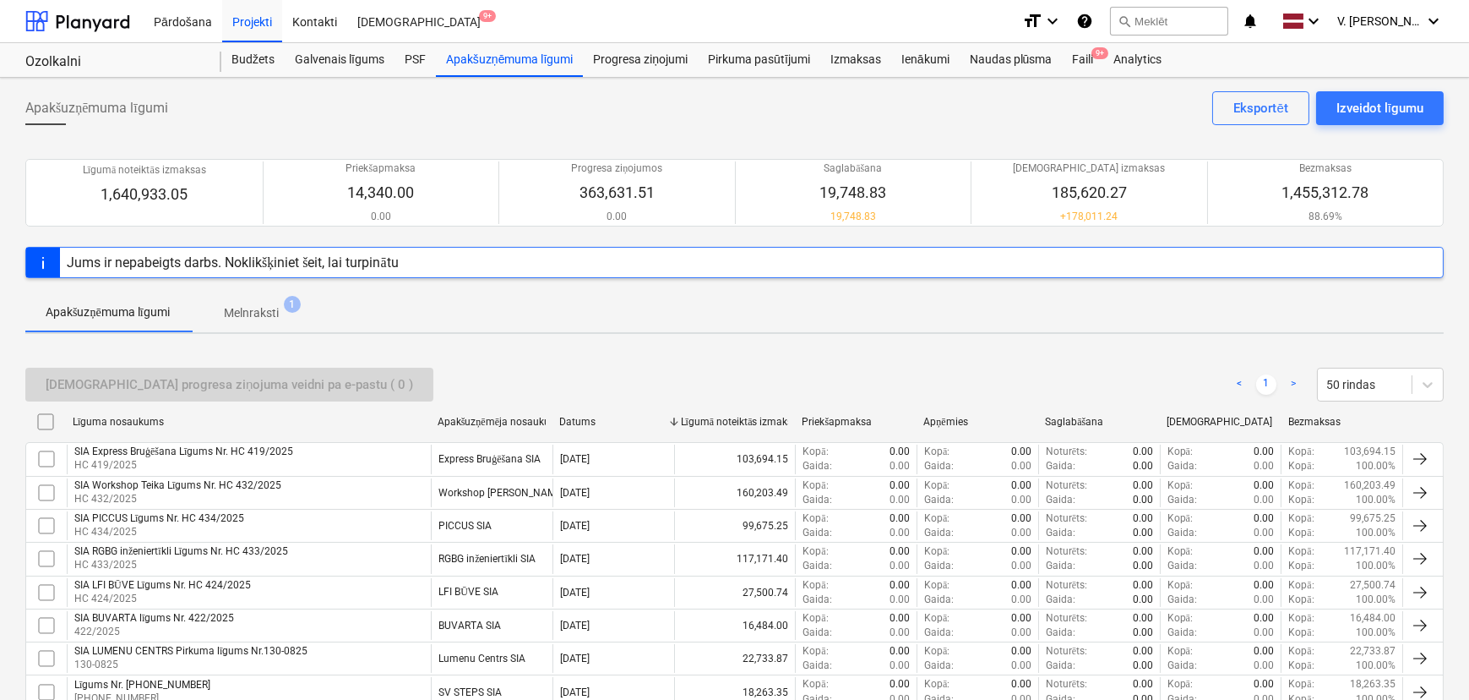
click at [1073, 388] on div "Sūtīt progresa ziņojuma veidni pa e-pastu ( 0 ) < 1 > 50 rindas" at bounding box center [734, 385] width 1418 height 34
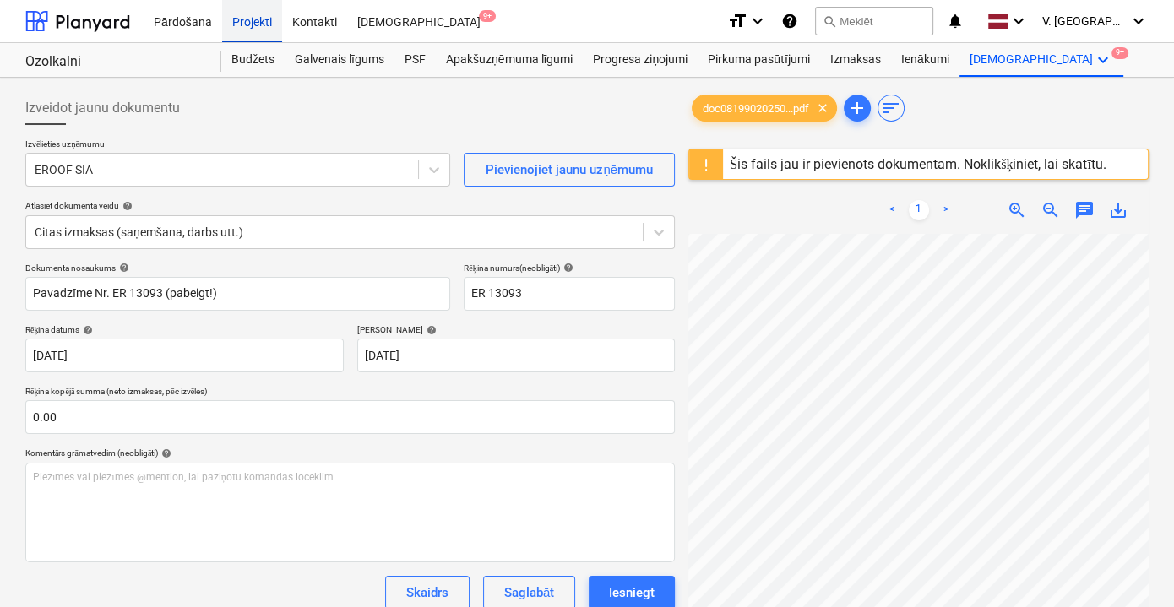
click at [258, 24] on div "Projekti" at bounding box center [252, 20] width 60 height 43
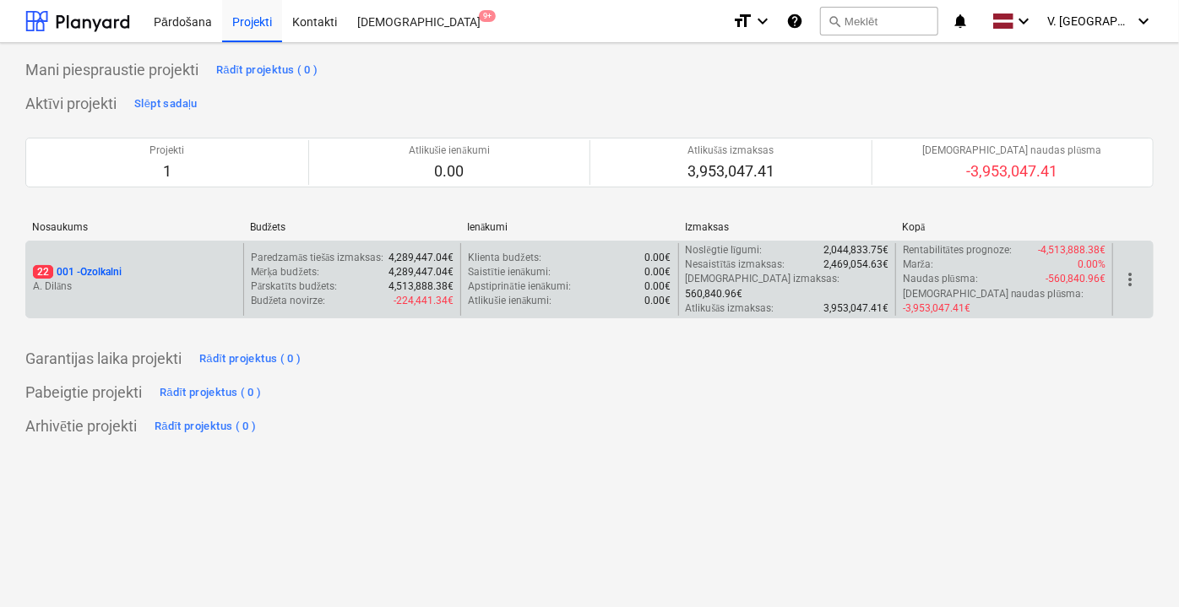
click at [174, 265] on div "22 001 - Ozolkalni" at bounding box center [135, 272] width 204 height 14
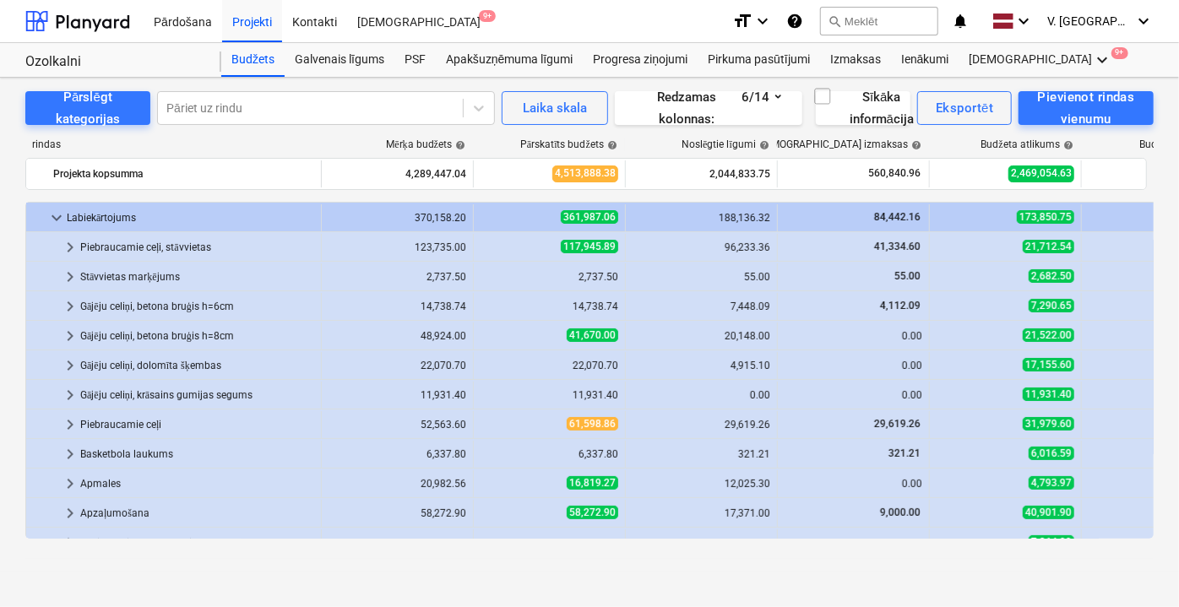
scroll to position [230, 0]
